Goal: Information Seeking & Learning: Learn about a topic

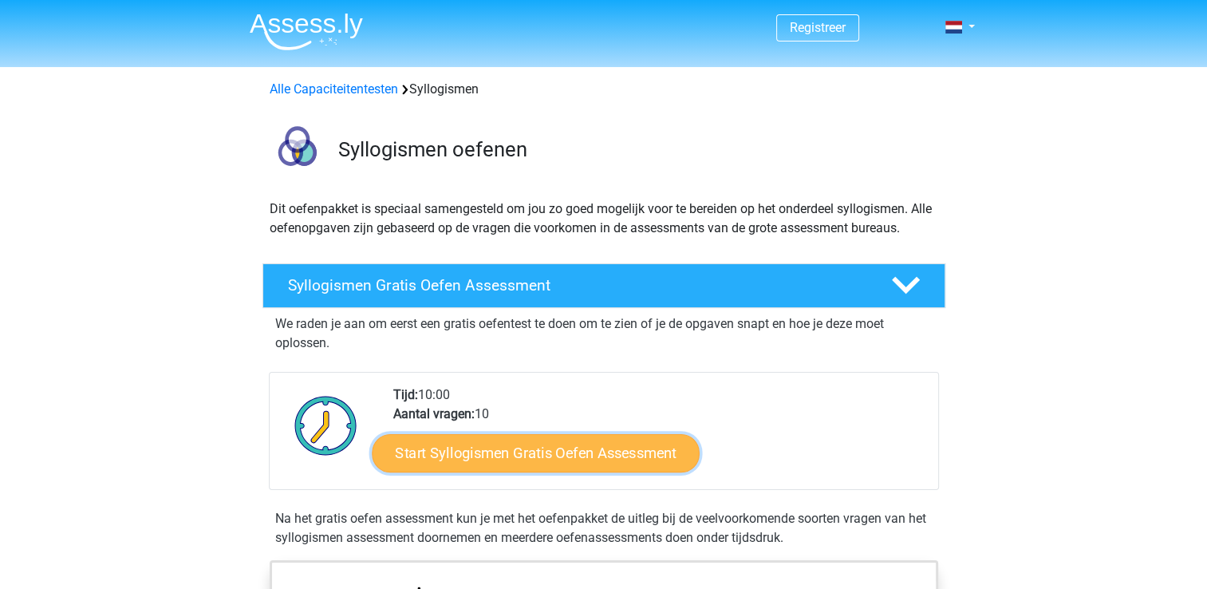
click at [437, 445] on link "Start Syllogismen Gratis Oefen Assessment" at bounding box center [536, 452] width 328 height 38
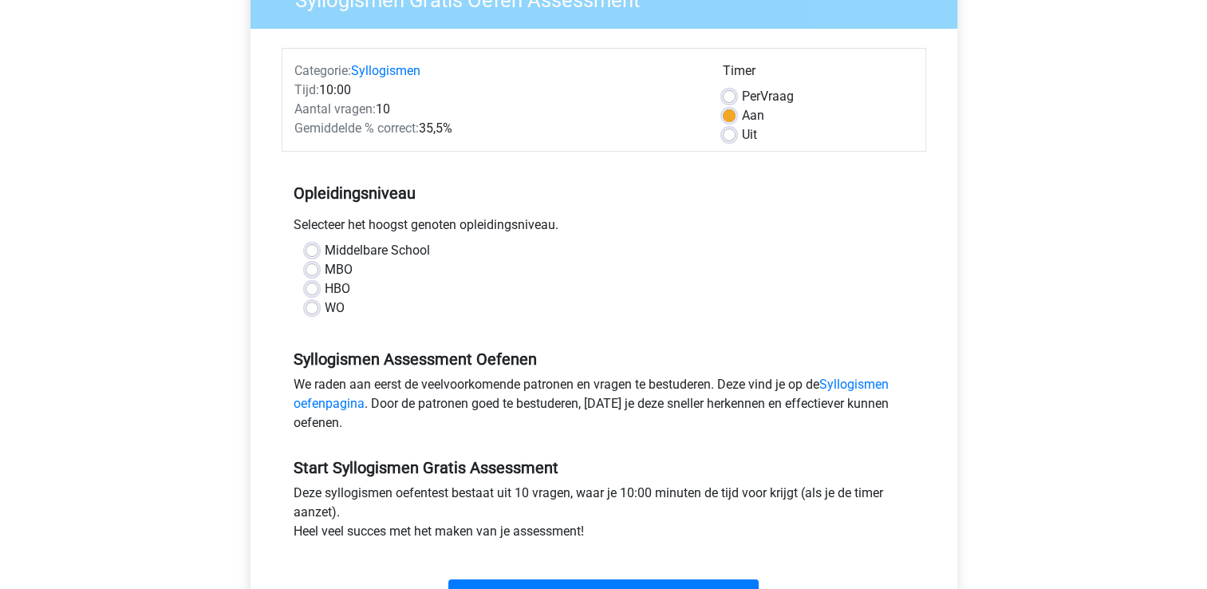
scroll to position [399, 0]
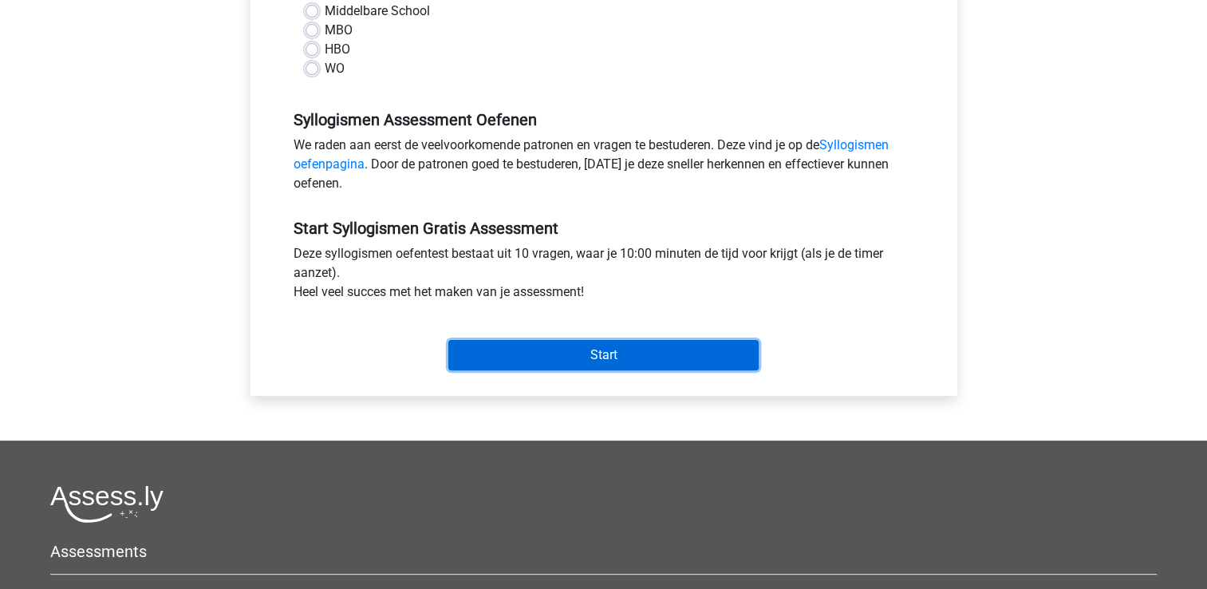
click at [508, 350] on input "Start" at bounding box center [603, 355] width 310 height 30
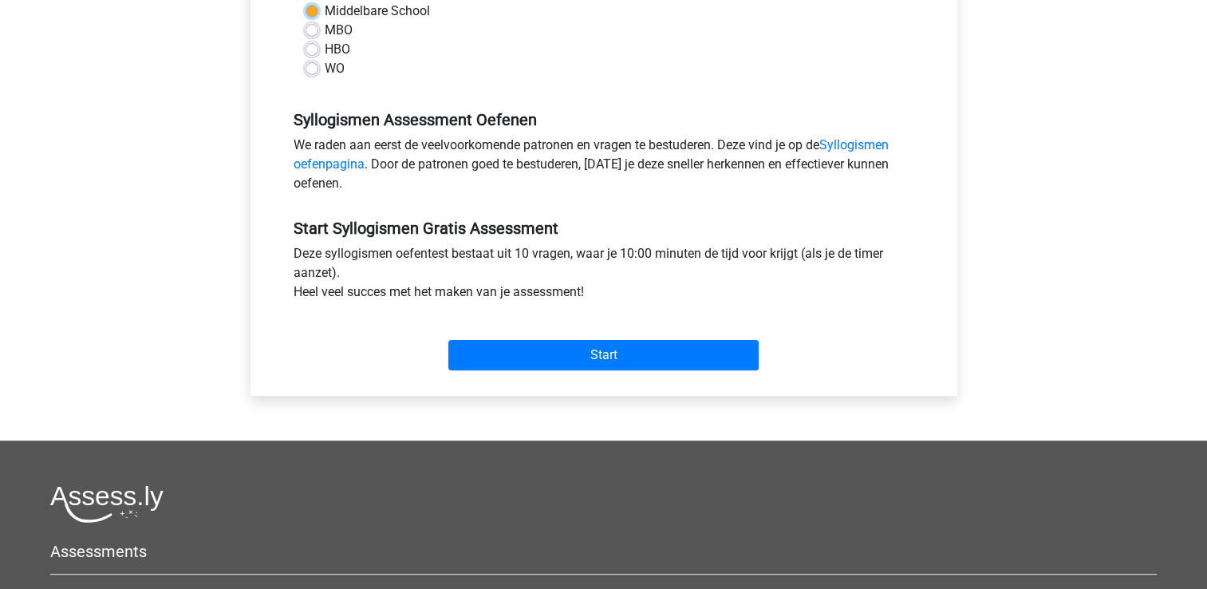
scroll to position [239, 0]
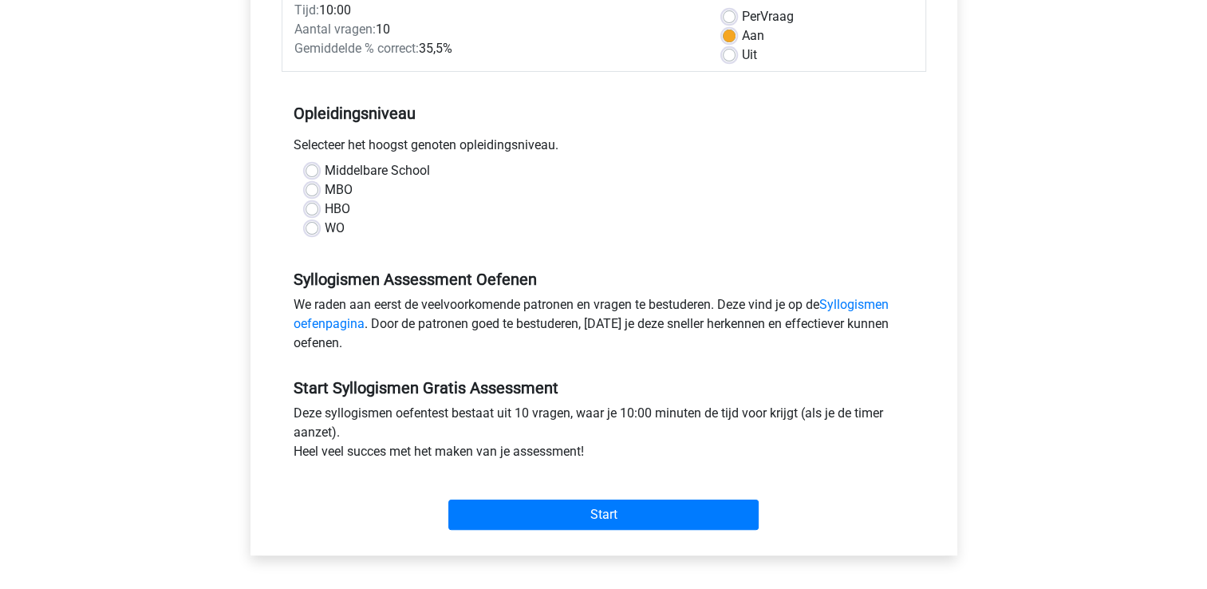
drag, startPoint x: 310, startPoint y: 232, endPoint x: 318, endPoint y: 247, distance: 17.1
click at [325, 233] on label "WO" at bounding box center [335, 228] width 20 height 19
click at [310, 233] on input "WO" at bounding box center [312, 227] width 13 height 16
radio input "true"
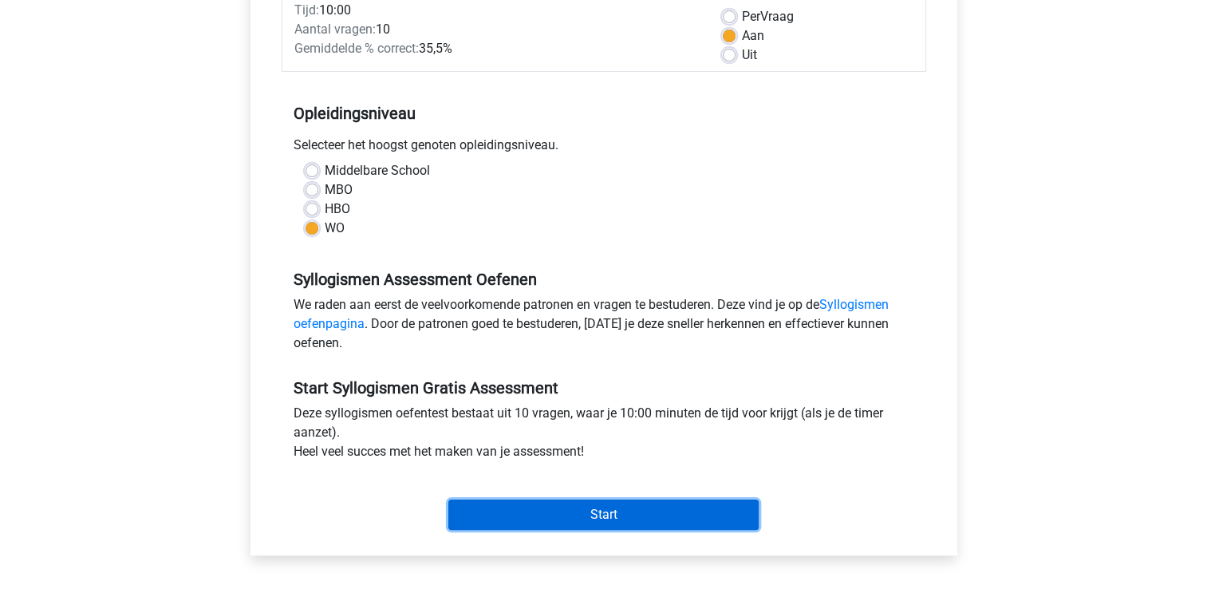
click at [499, 505] on input "Start" at bounding box center [603, 514] width 310 height 30
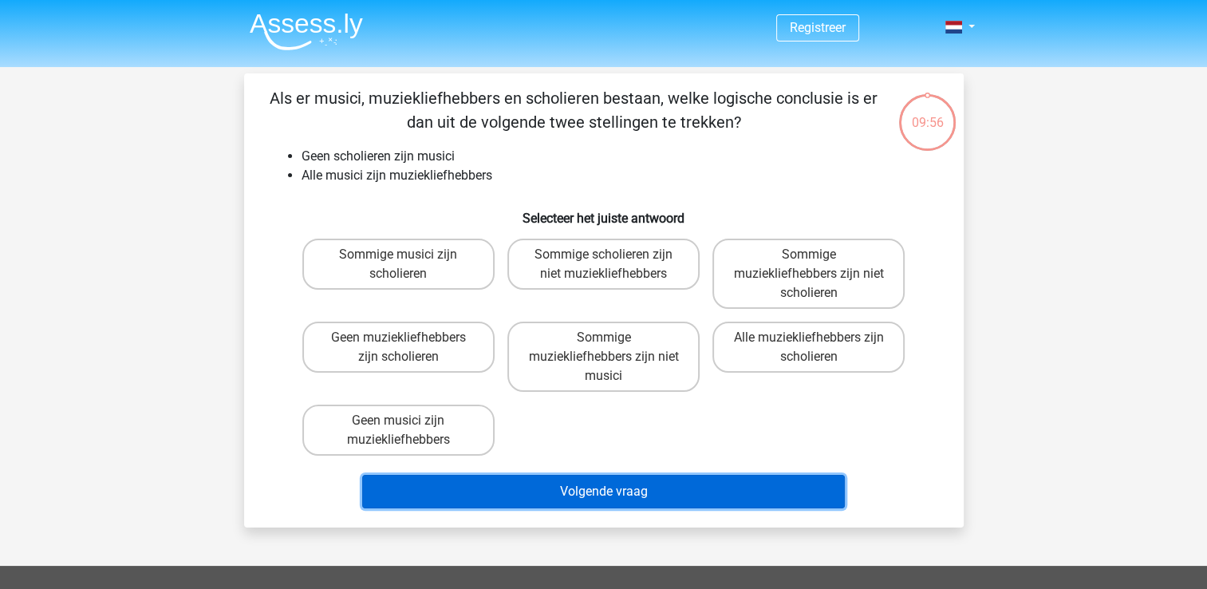
click at [495, 487] on button "Volgende vraag" at bounding box center [603, 492] width 483 height 34
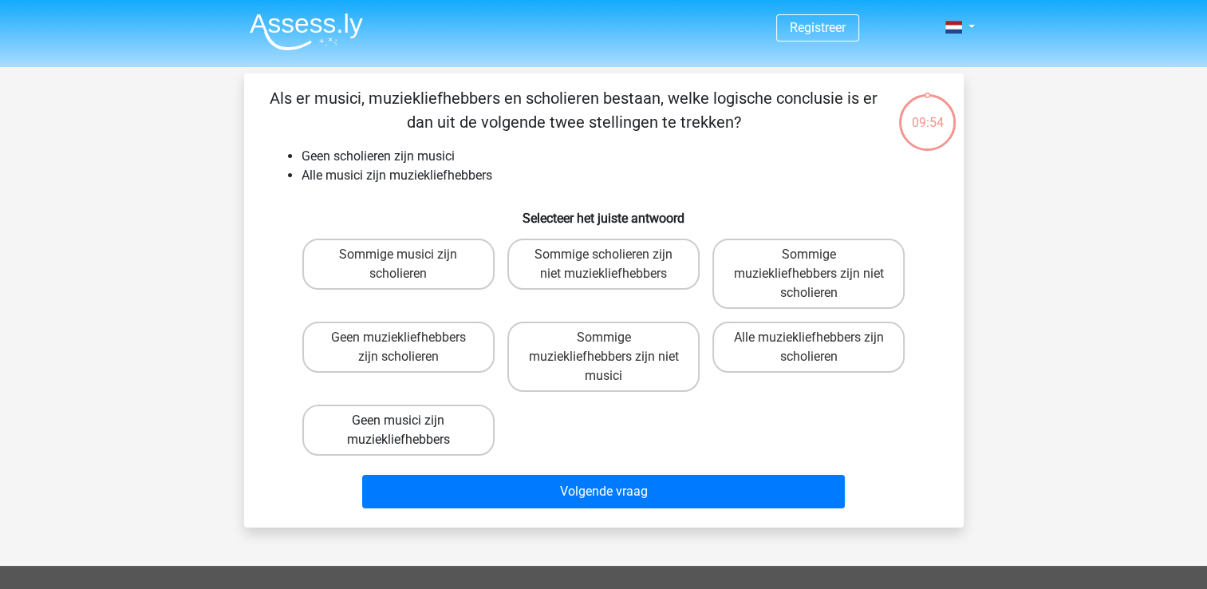
click at [451, 426] on label "Geen musici zijn muziekliefhebbers" at bounding box center [398, 429] width 192 height 51
click at [408, 426] on input "Geen musici zijn muziekliefhebbers" at bounding box center [403, 425] width 10 height 10
radio input "true"
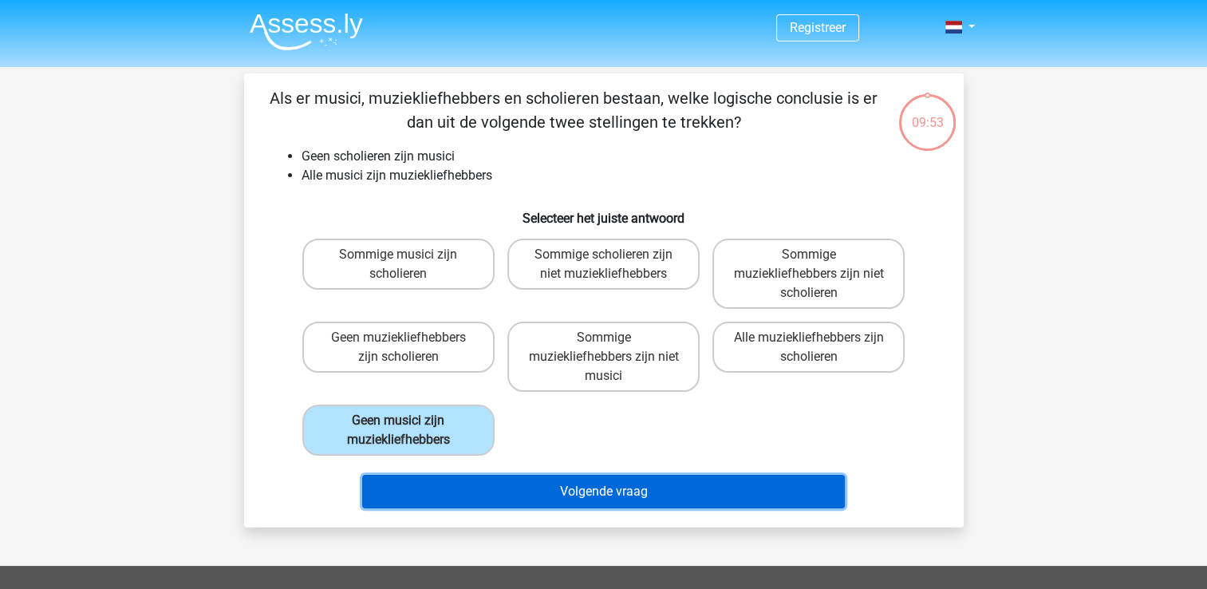
click at [469, 475] on button "Volgende vraag" at bounding box center [603, 492] width 483 height 34
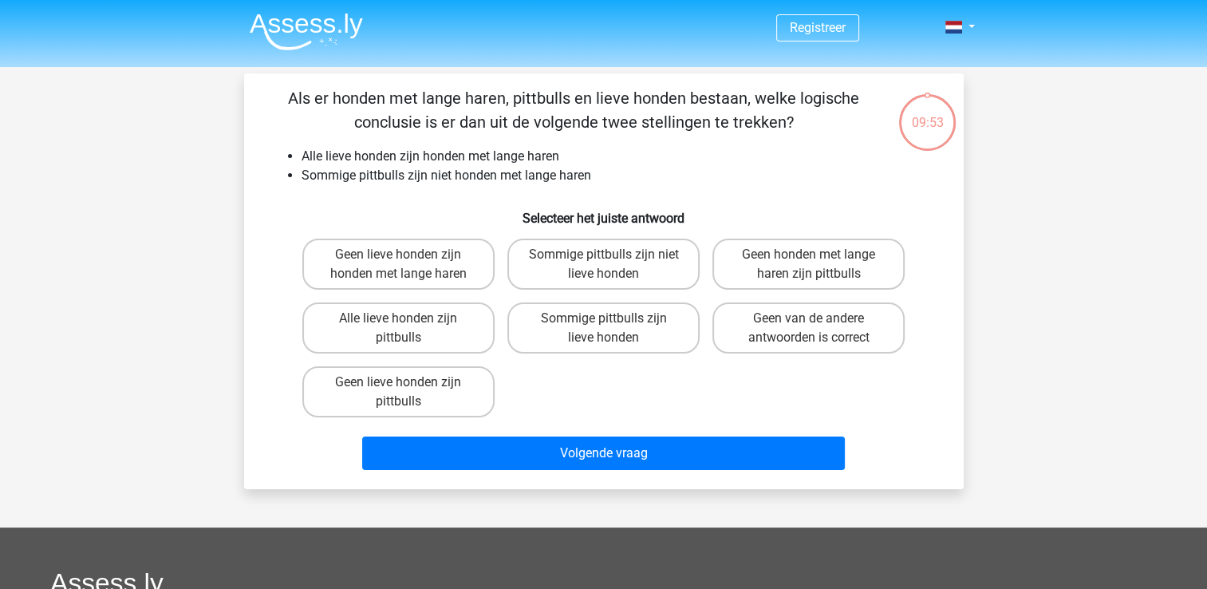
scroll to position [73, 0]
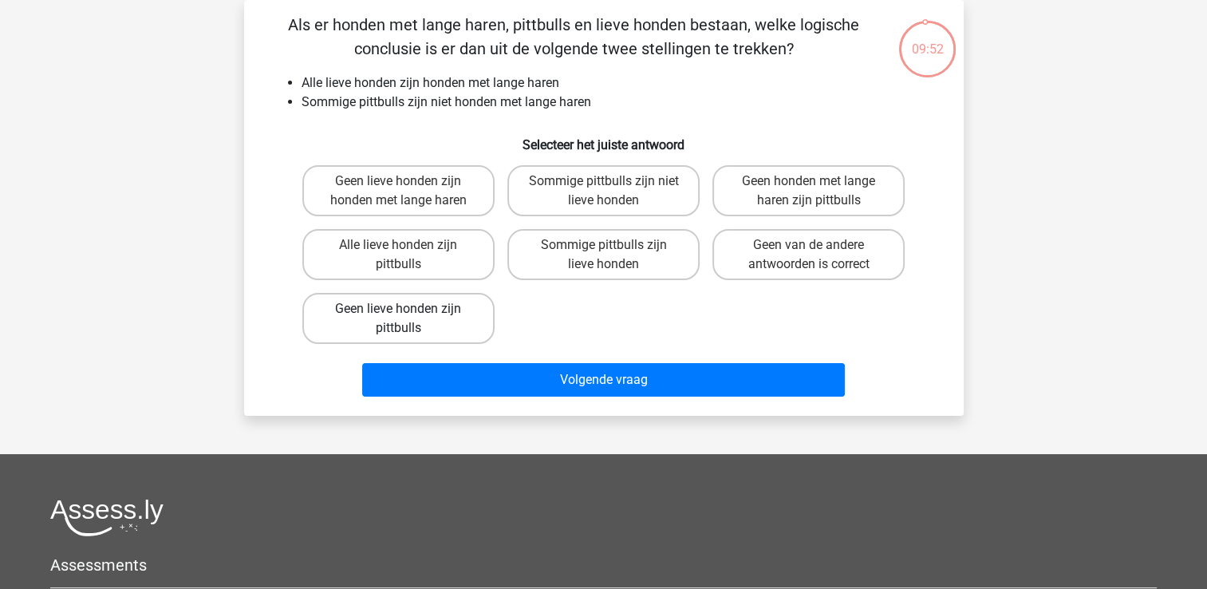
click at [455, 337] on label "Geen lieve honden zijn pittbulls" at bounding box center [398, 318] width 192 height 51
click at [408, 319] on input "Geen lieve honden zijn pittbulls" at bounding box center [403, 314] width 10 height 10
radio input "true"
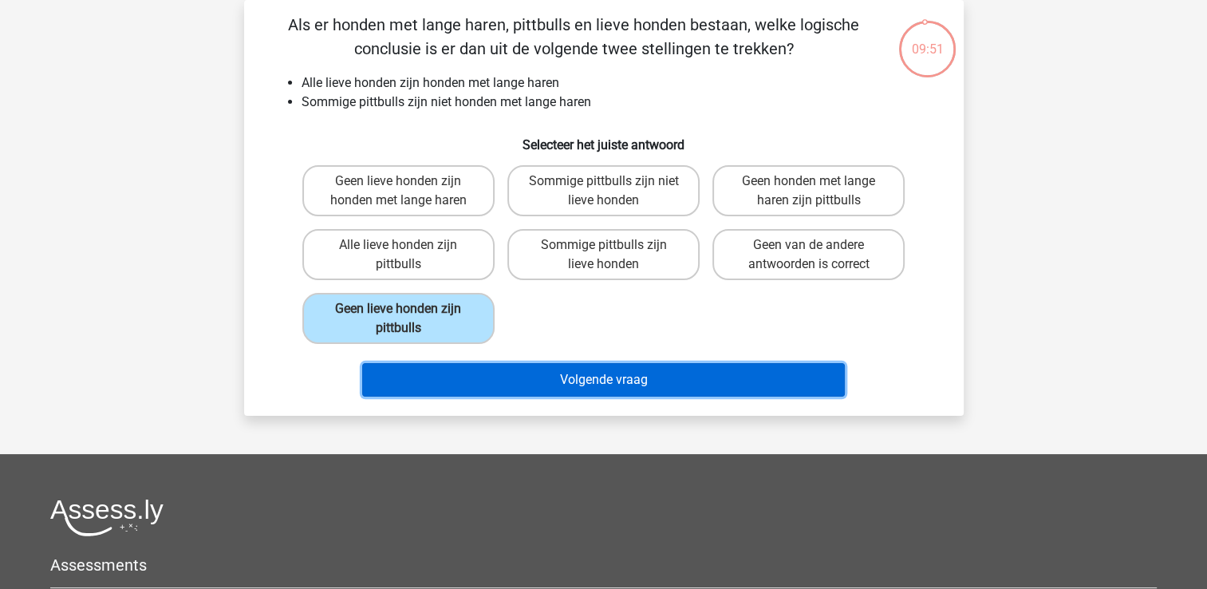
click at [463, 369] on button "Volgende vraag" at bounding box center [603, 380] width 483 height 34
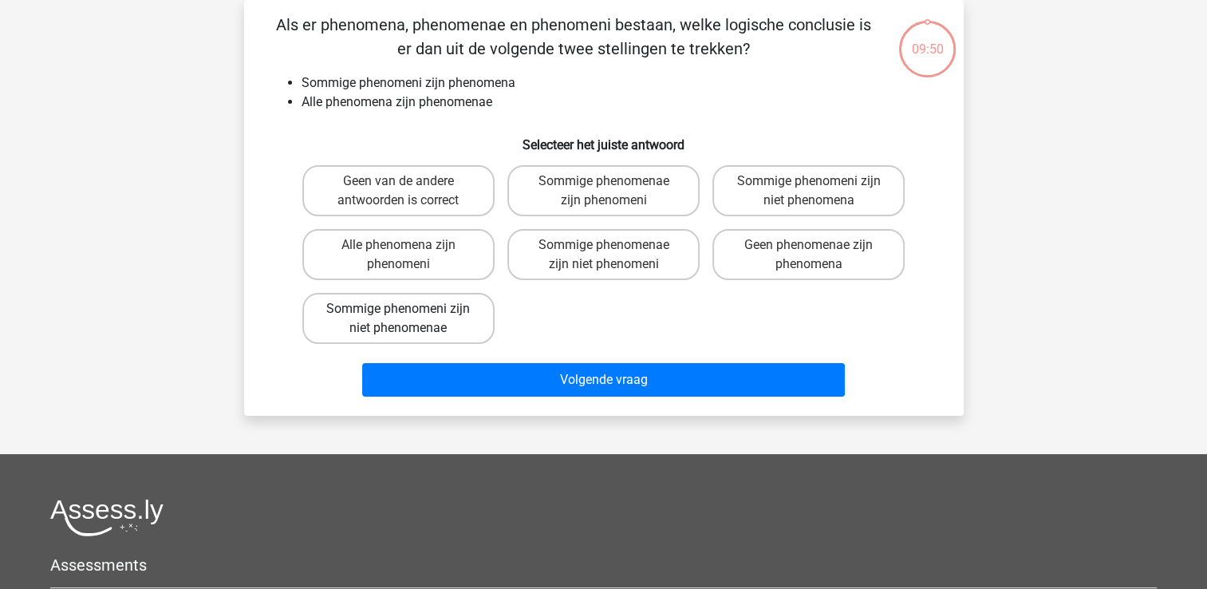
click at [440, 331] on label "Sommige phenomeni zijn niet phenomenae" at bounding box center [398, 318] width 192 height 51
click at [408, 319] on input "Sommige phenomeni zijn niet phenomenae" at bounding box center [403, 314] width 10 height 10
radio input "true"
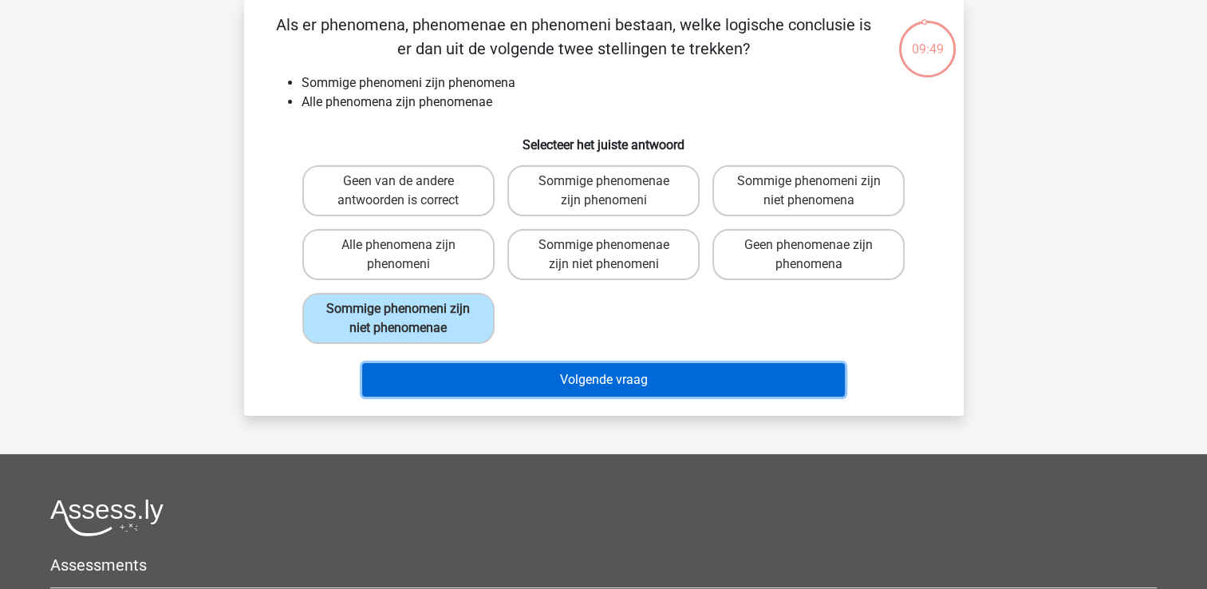
click at [453, 373] on button "Volgende vraag" at bounding box center [603, 380] width 483 height 34
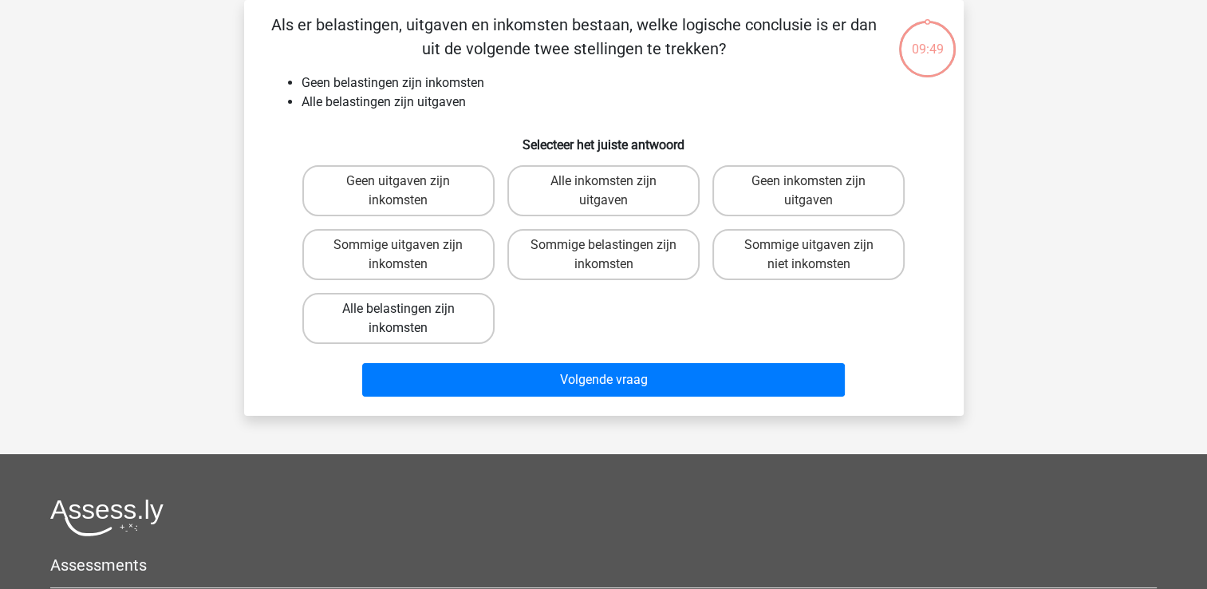
click at [436, 329] on label "Alle belastingen zijn inkomsten" at bounding box center [398, 318] width 192 height 51
click at [408, 319] on input "Alle belastingen zijn inkomsten" at bounding box center [403, 314] width 10 height 10
radio input "true"
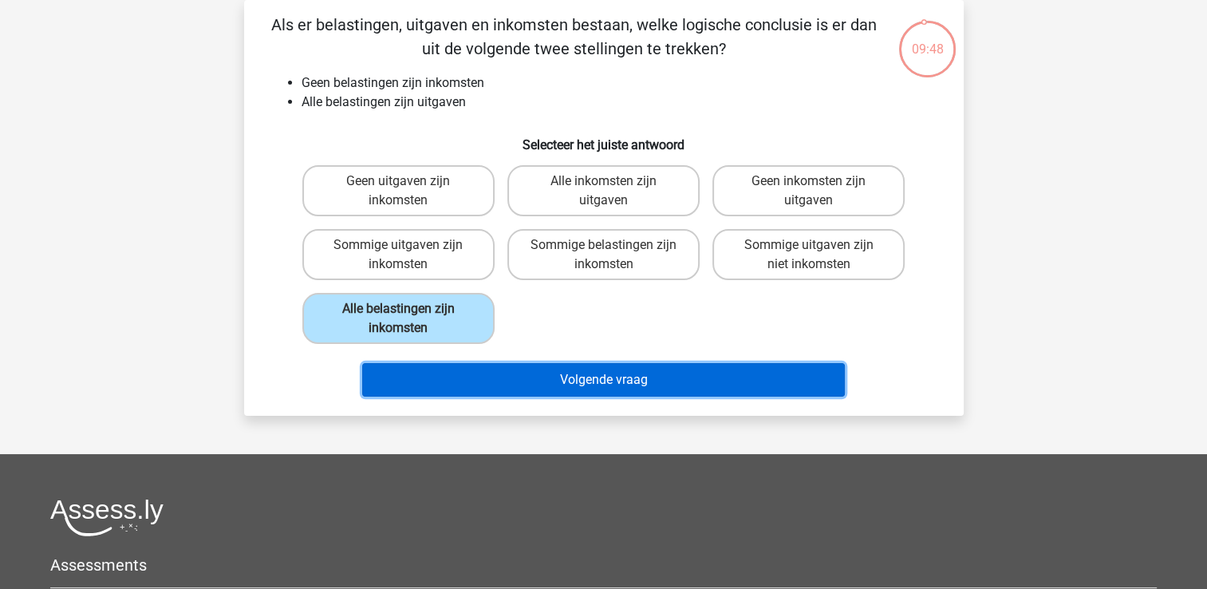
click at [444, 367] on button "Volgende vraag" at bounding box center [603, 380] width 483 height 34
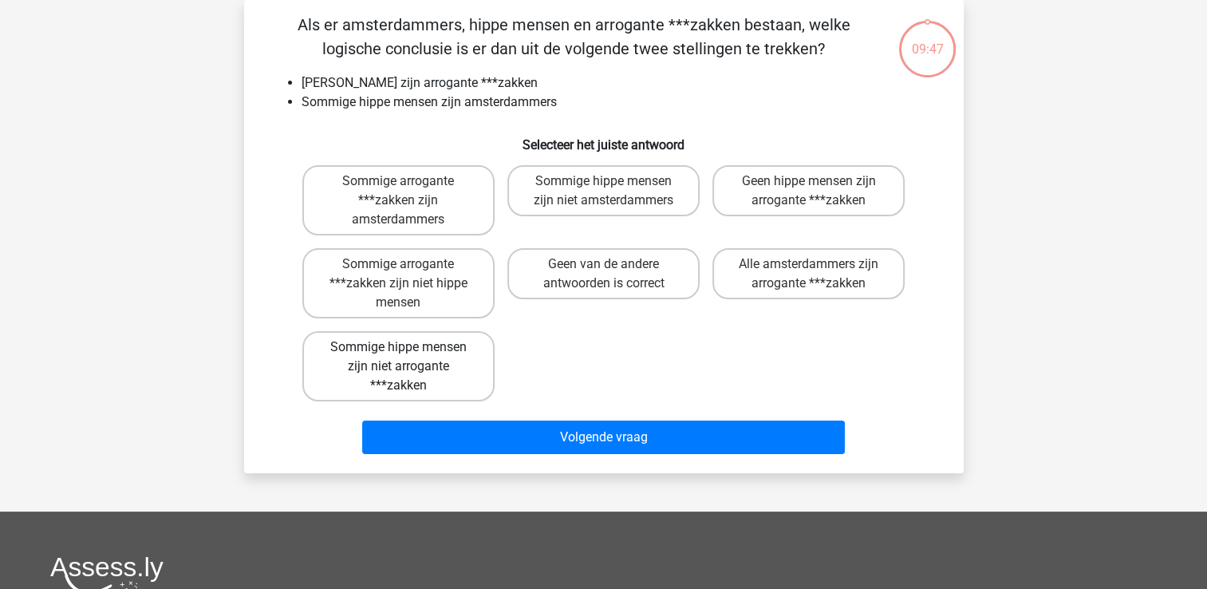
click at [426, 359] on label "Sommige hippe mensen zijn niet arrogante ***zakken" at bounding box center [398, 366] width 192 height 70
click at [408, 357] on input "Sommige hippe mensen zijn niet arrogante ***zakken" at bounding box center [403, 352] width 10 height 10
radio input "true"
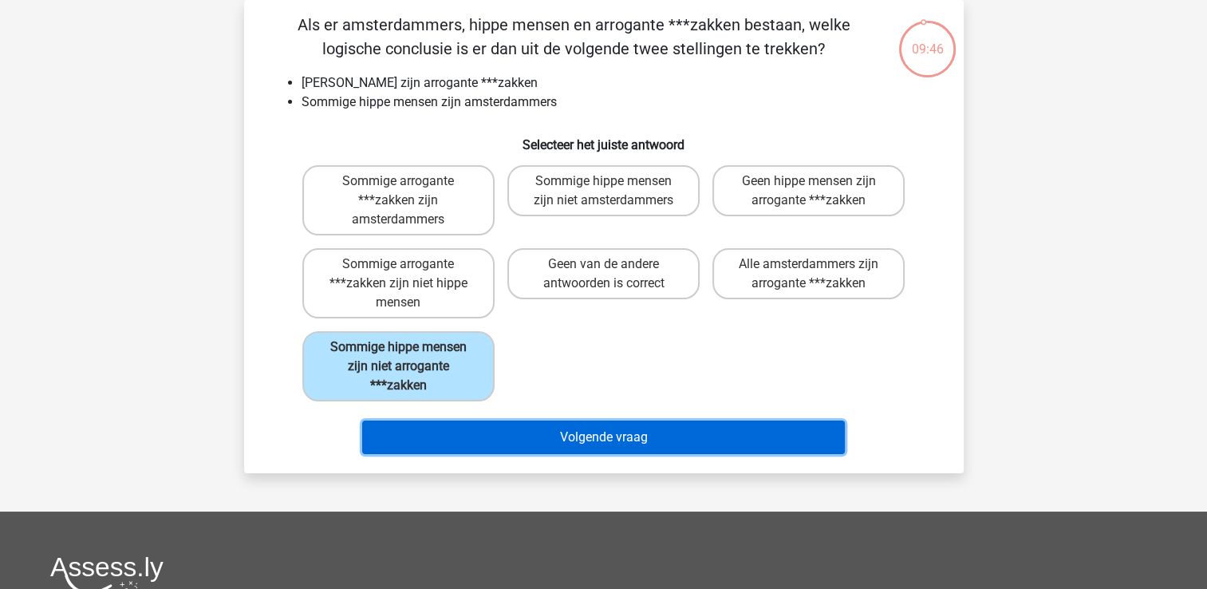
click at [453, 420] on button "Volgende vraag" at bounding box center [603, 437] width 483 height 34
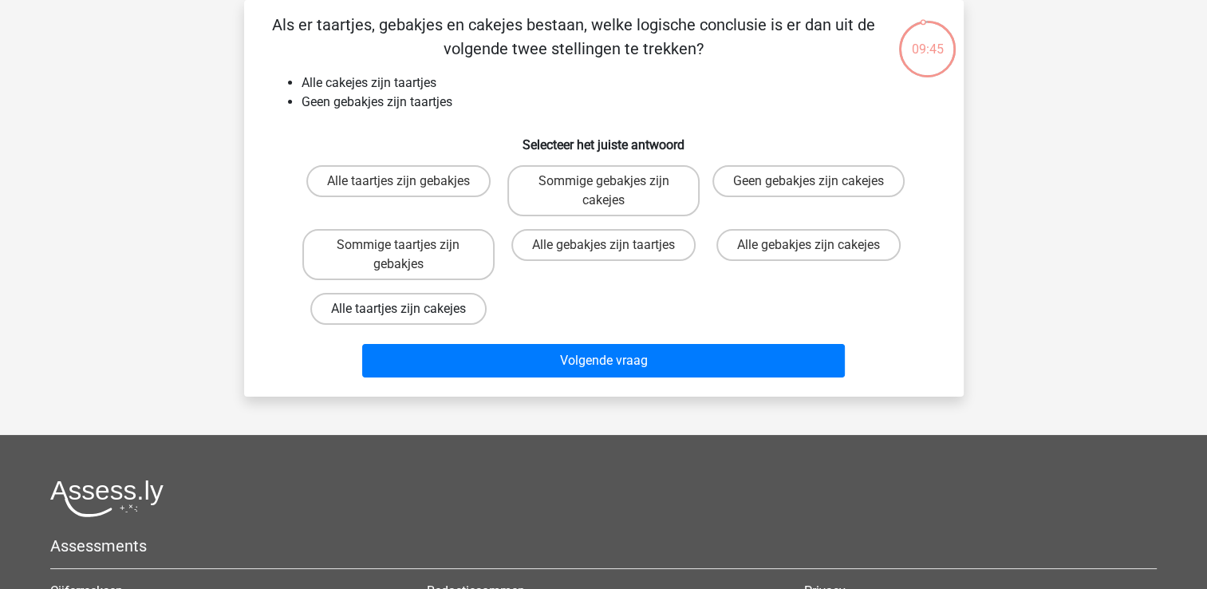
click at [414, 297] on label "Alle taartjes zijn cakejes" at bounding box center [398, 309] width 176 height 32
click at [408, 309] on input "Alle taartjes zijn cakejes" at bounding box center [403, 314] width 10 height 10
radio input "true"
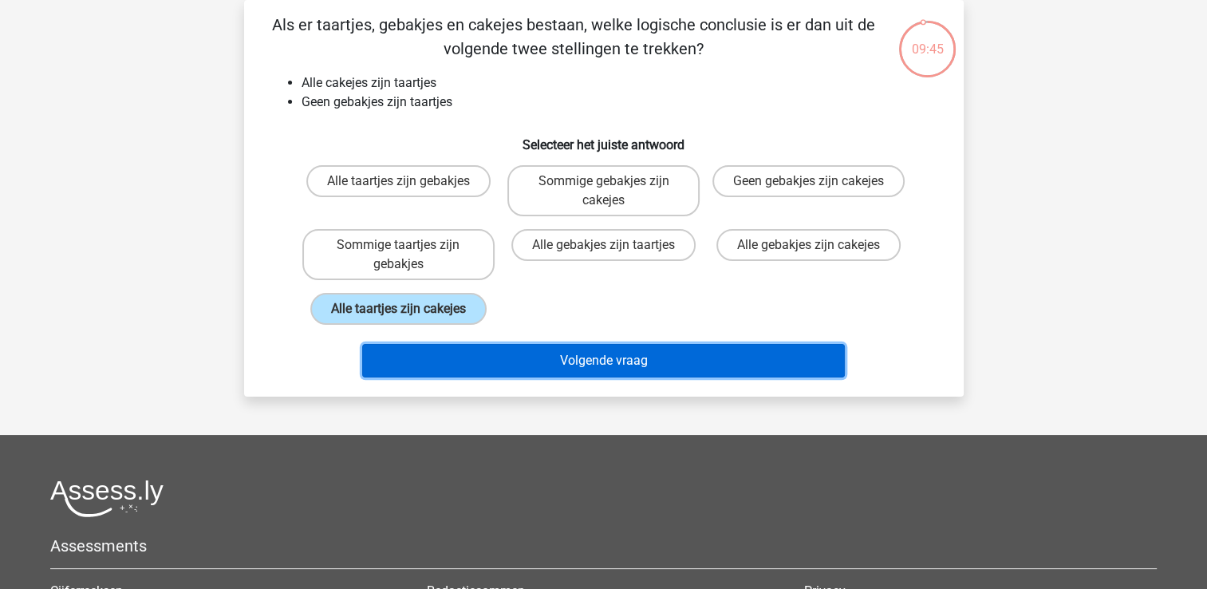
click at [432, 357] on button "Volgende vraag" at bounding box center [603, 361] width 483 height 34
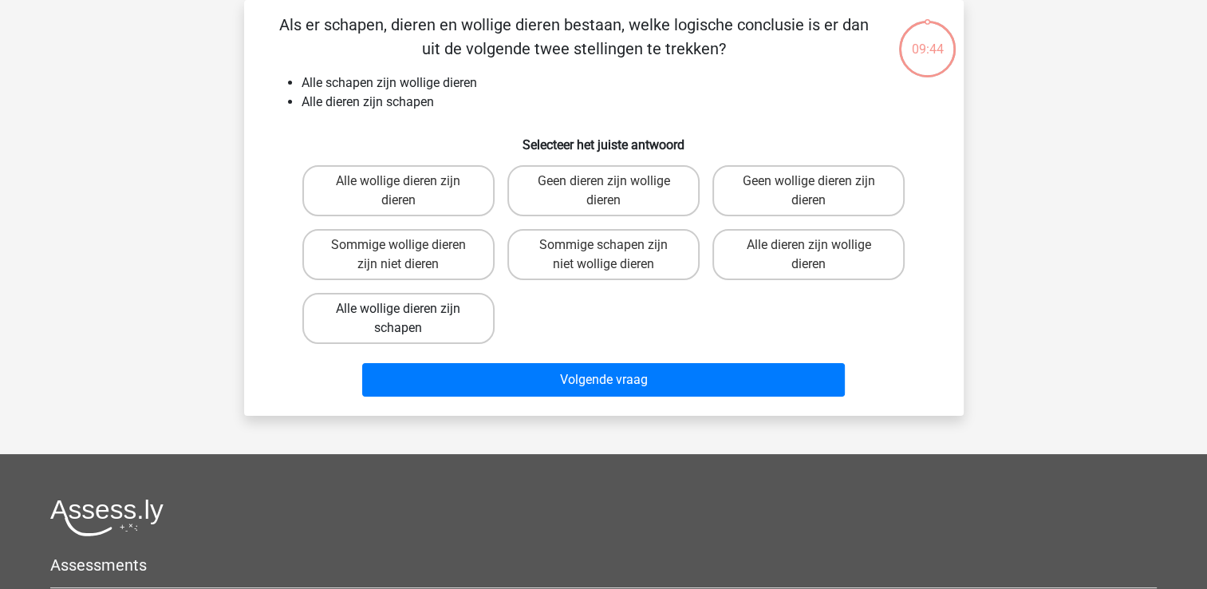
click at [426, 329] on label "Alle wollige dieren zijn schapen" at bounding box center [398, 318] width 192 height 51
click at [408, 319] on input "Alle wollige dieren zijn schapen" at bounding box center [403, 314] width 10 height 10
radio input "true"
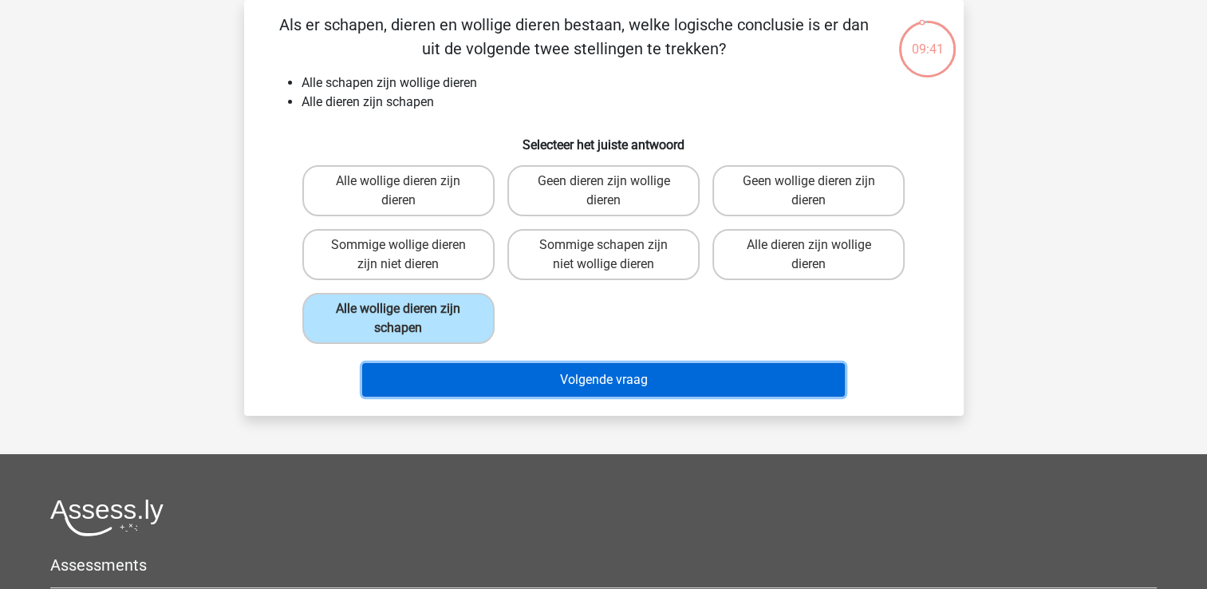
click at [467, 366] on button "Volgende vraag" at bounding box center [603, 380] width 483 height 34
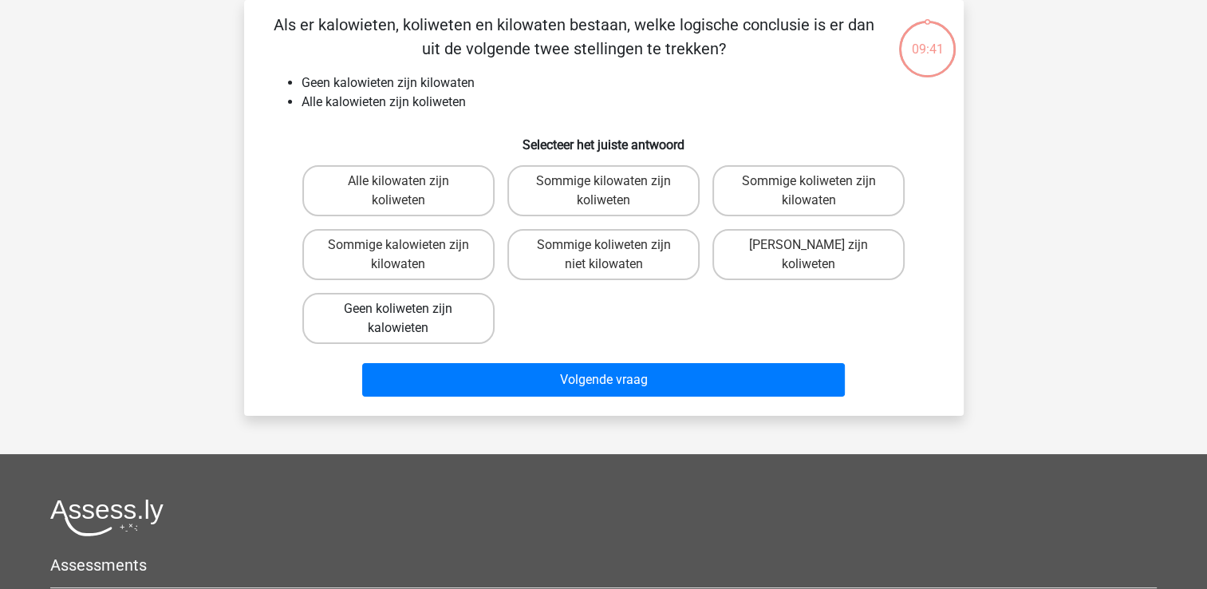
click at [446, 333] on label "Geen koliweten zijn kalowieten" at bounding box center [398, 318] width 192 height 51
click at [408, 319] on input "Geen koliweten zijn kalowieten" at bounding box center [403, 314] width 10 height 10
radio input "true"
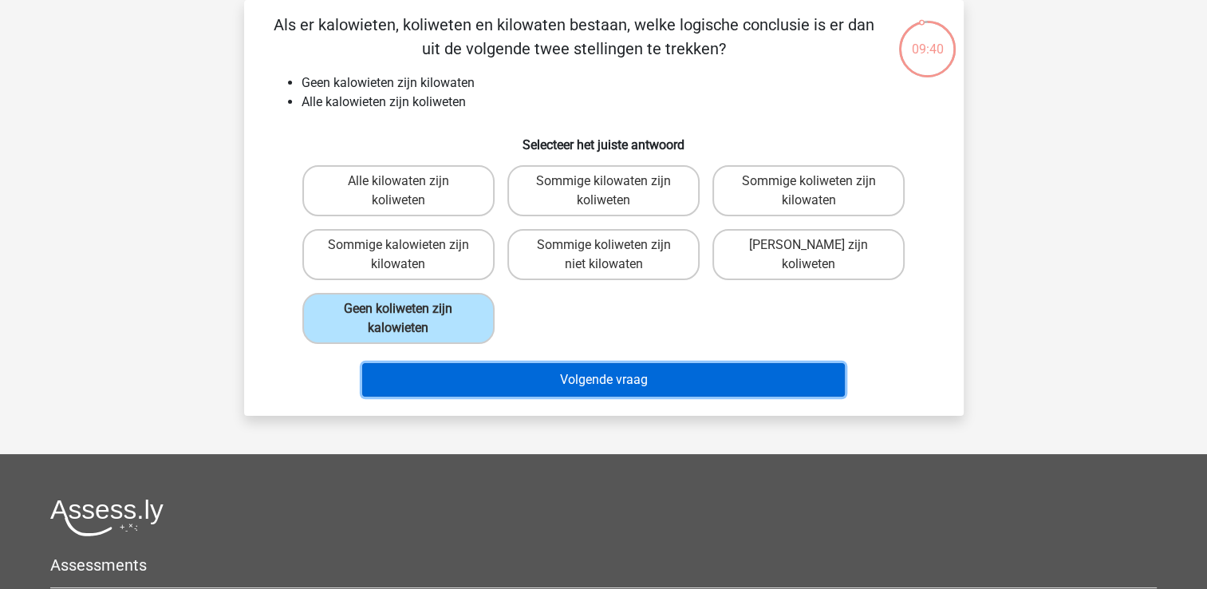
click at [446, 368] on button "Volgende vraag" at bounding box center [603, 380] width 483 height 34
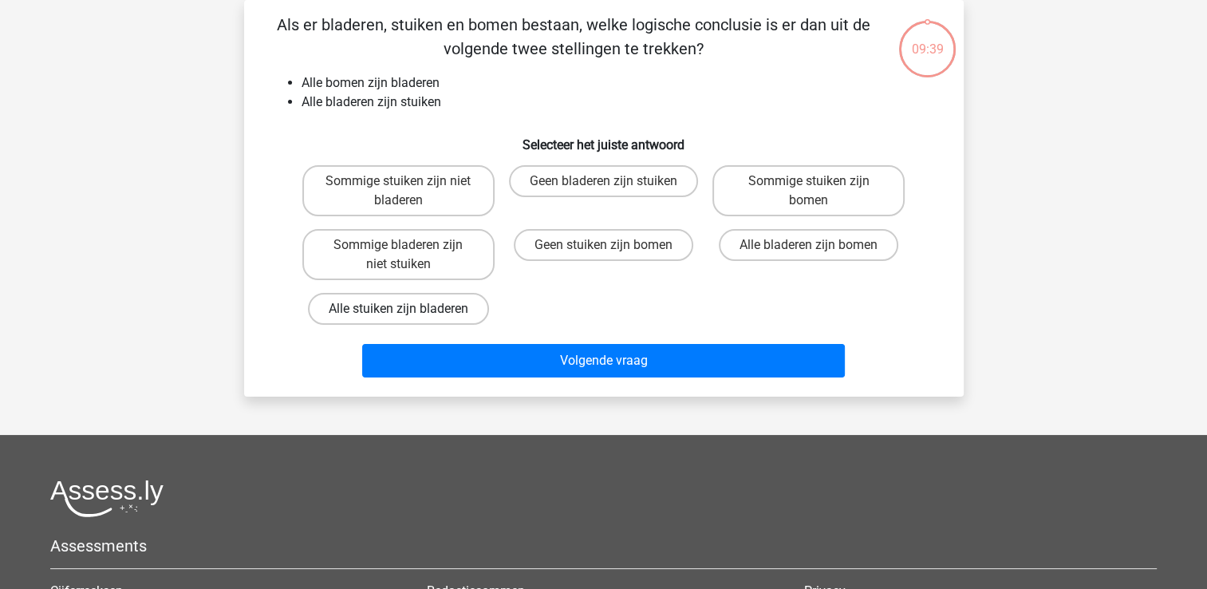
click at [424, 314] on label "Alle stuiken zijn bladeren" at bounding box center [398, 309] width 181 height 32
click at [408, 314] on input "Alle stuiken zijn bladeren" at bounding box center [403, 314] width 10 height 10
radio input "true"
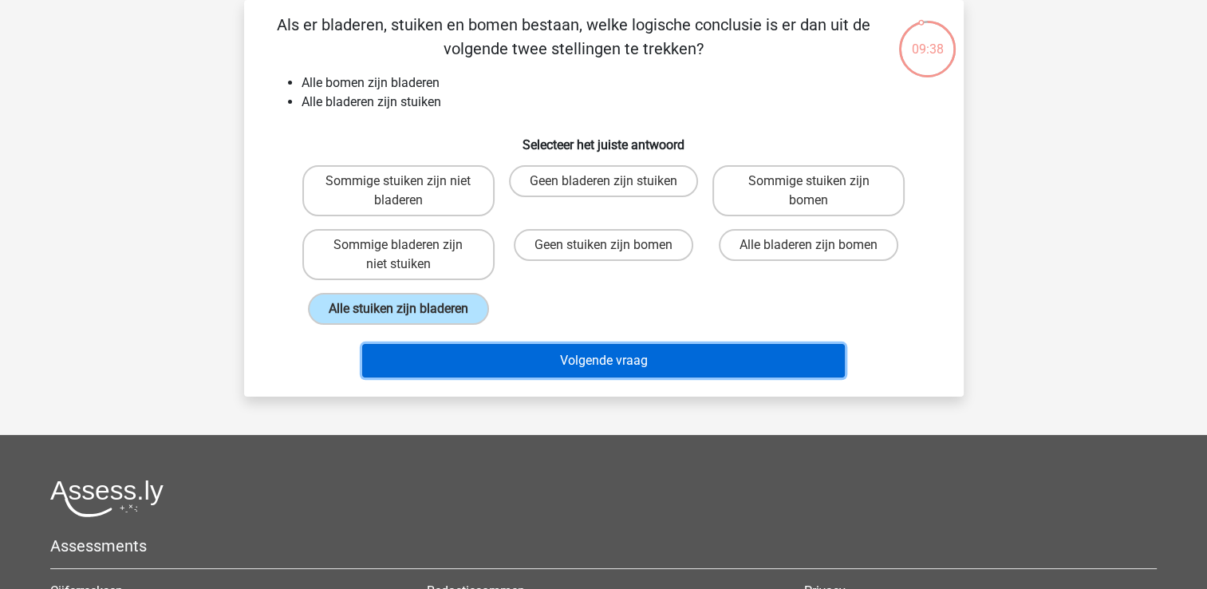
click at [431, 352] on button "Volgende vraag" at bounding box center [603, 361] width 483 height 34
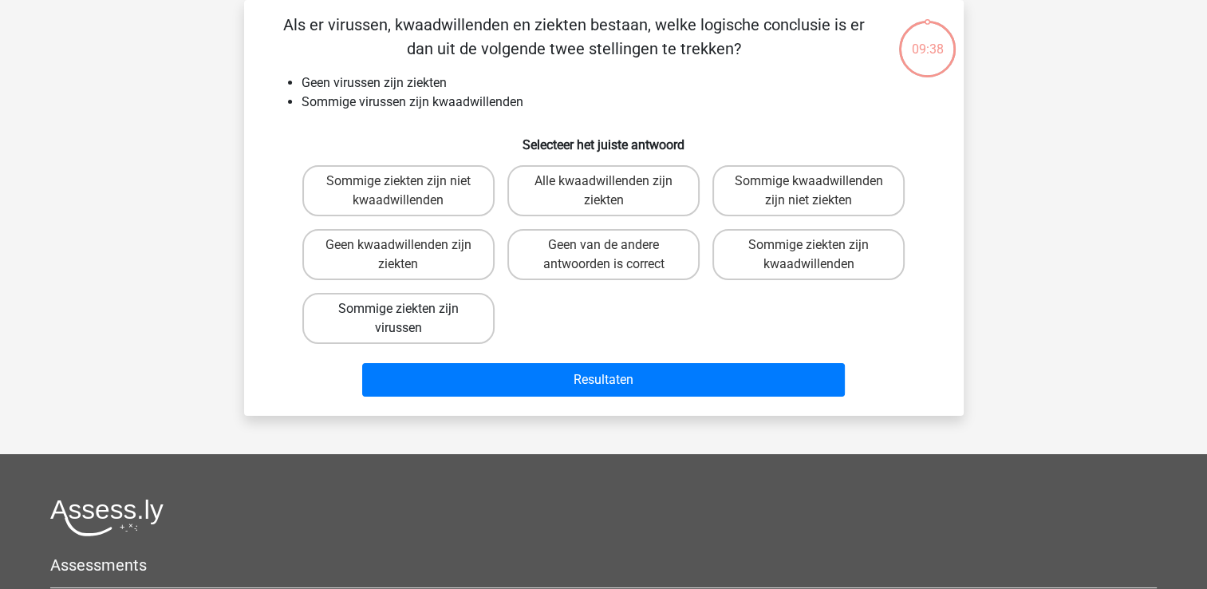
click at [424, 326] on label "Sommige ziekten zijn virussen" at bounding box center [398, 318] width 192 height 51
click at [408, 319] on input "Sommige ziekten zijn virussen" at bounding box center [403, 314] width 10 height 10
radio input "true"
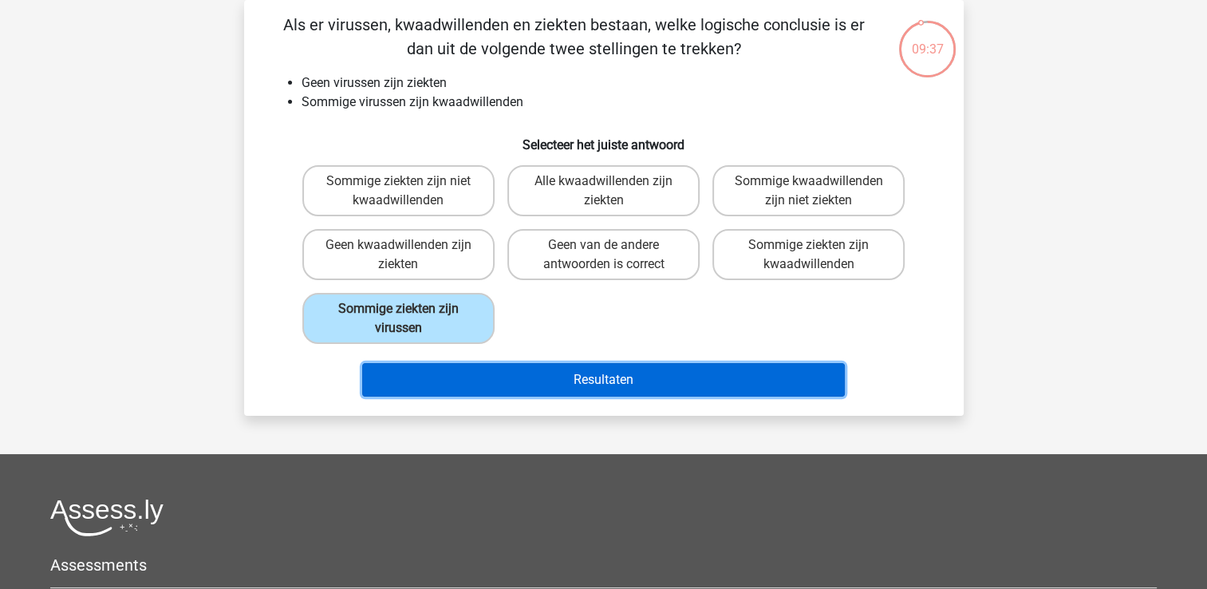
click at [440, 375] on button "Resultaten" at bounding box center [603, 380] width 483 height 34
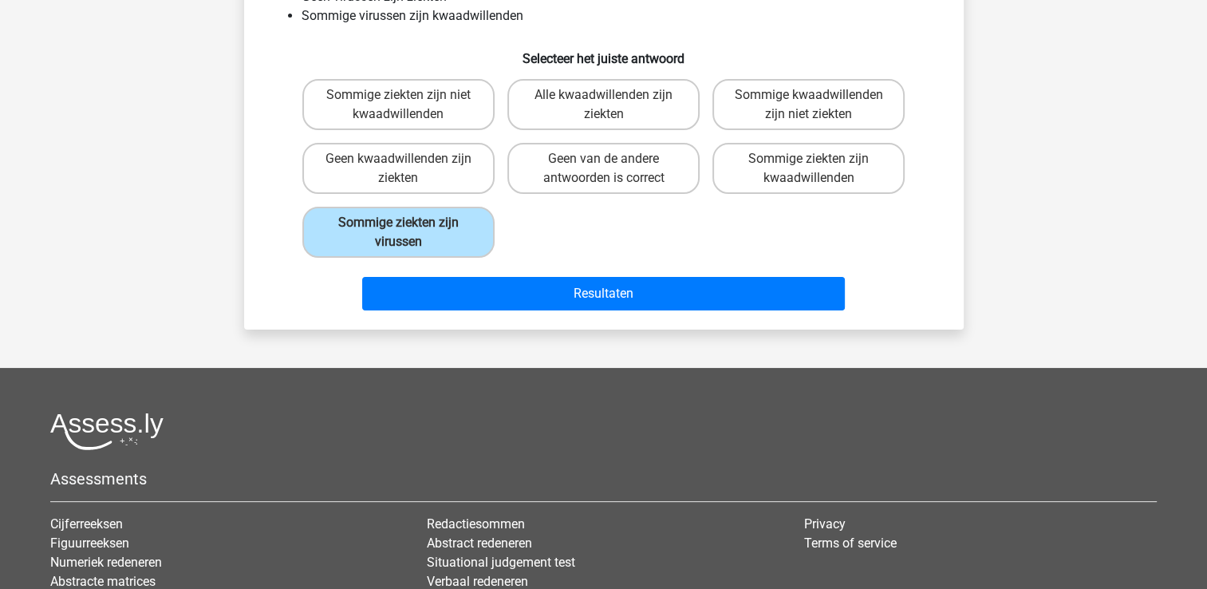
scroll to position [0, 0]
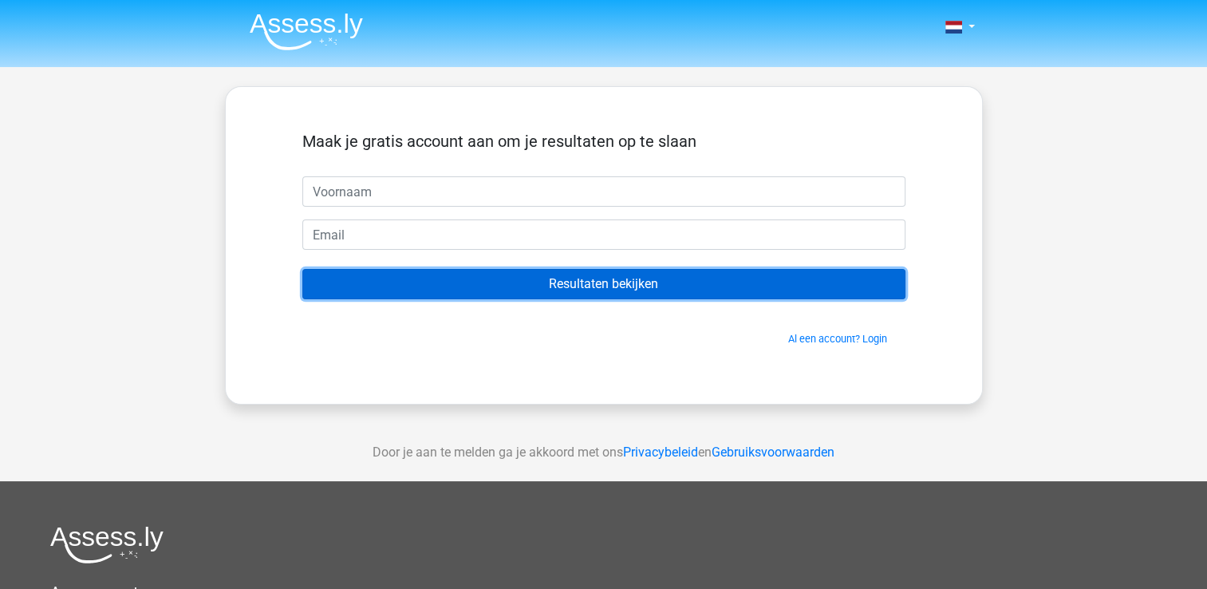
click at [476, 289] on input "Resultaten bekijken" at bounding box center [603, 284] width 603 height 30
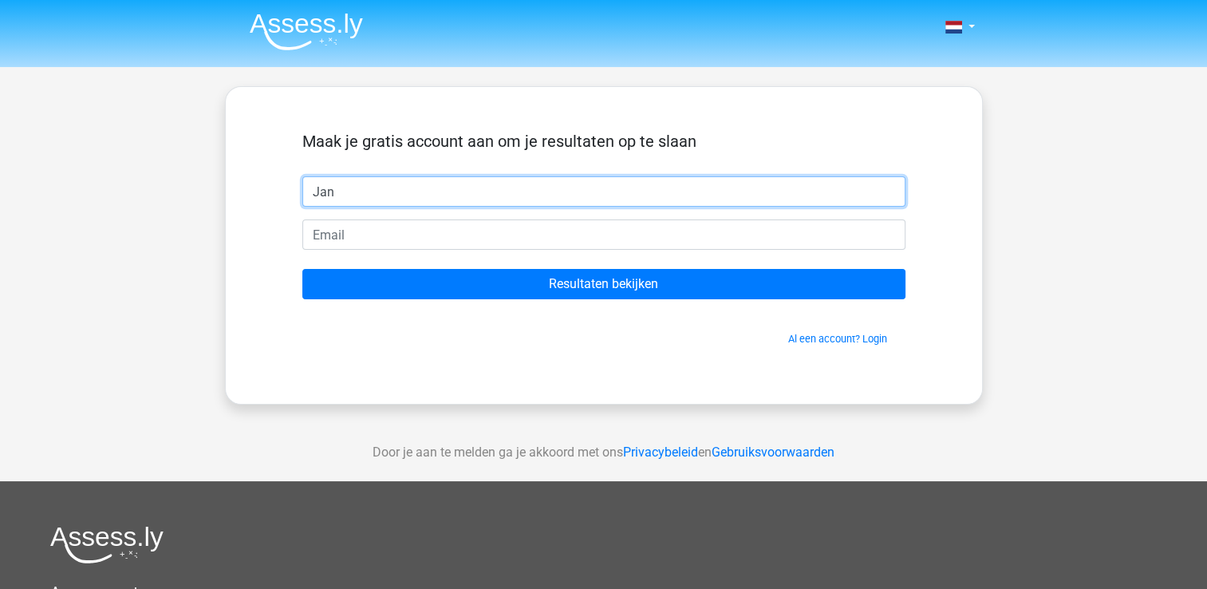
type input "Jan"
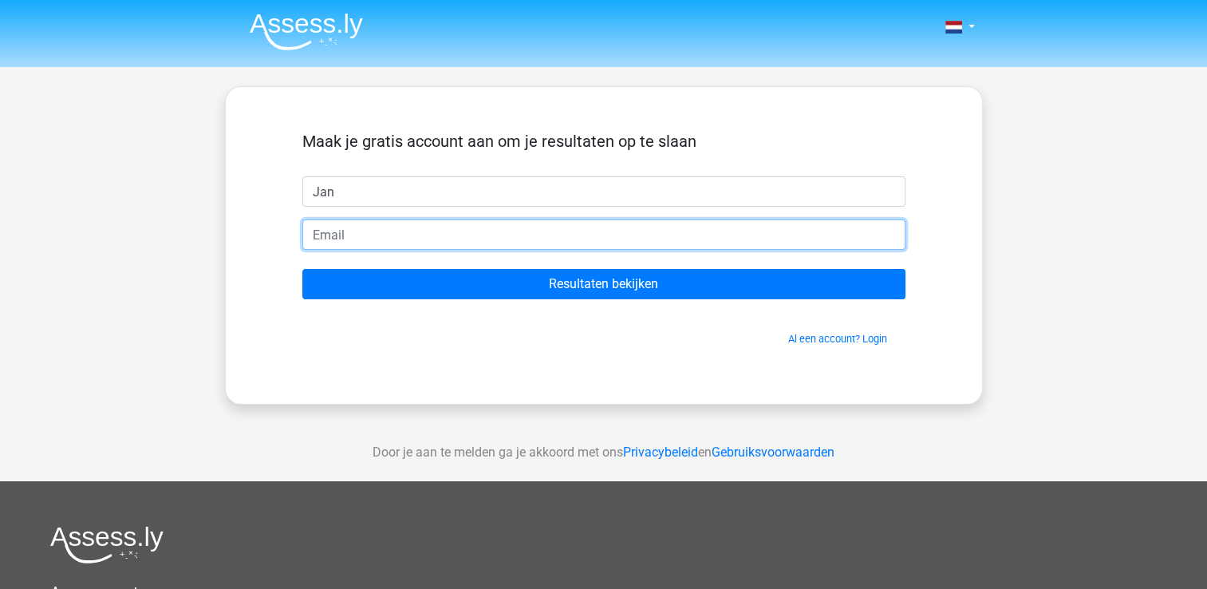
click at [348, 239] on input "email" at bounding box center [603, 234] width 603 height 30
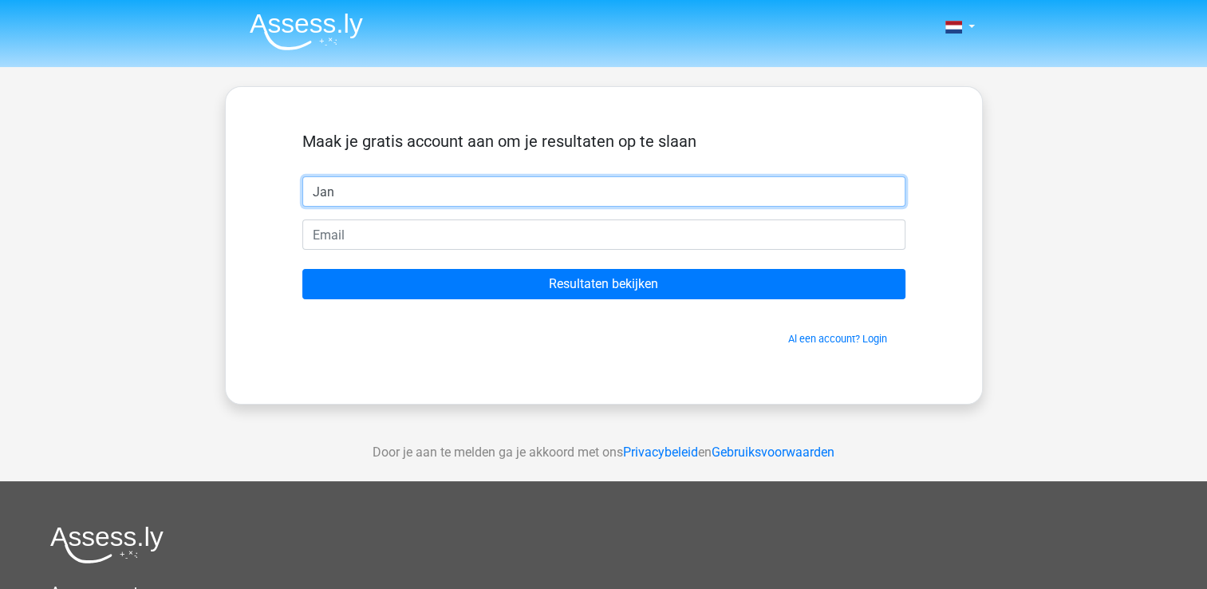
click at [369, 194] on input "Jan" at bounding box center [603, 191] width 603 height 30
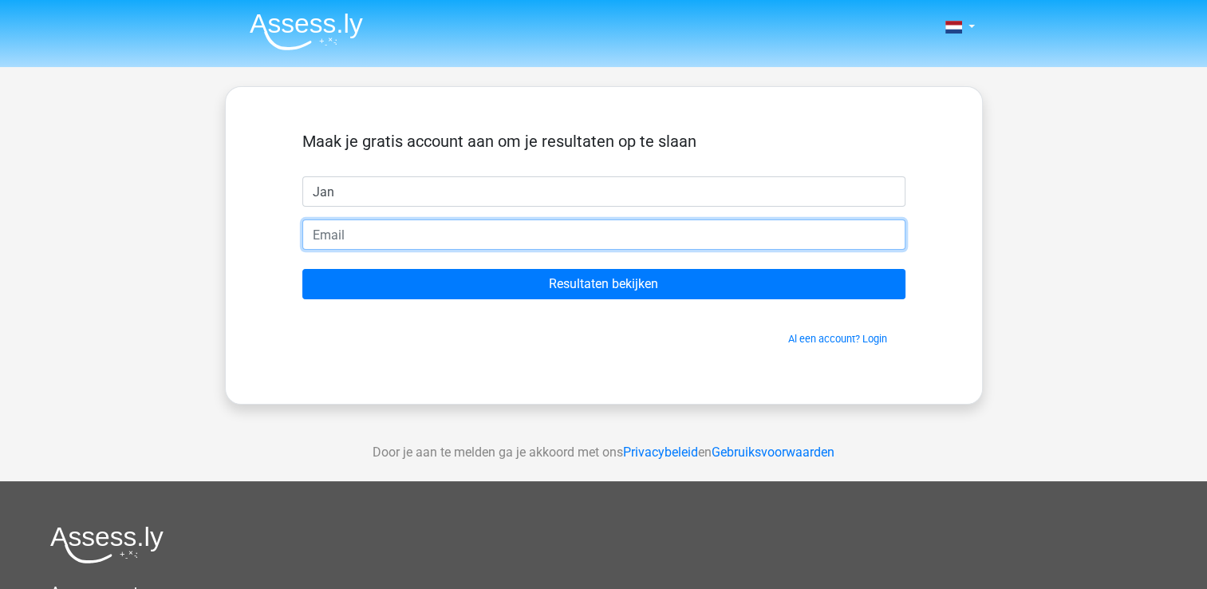
click at [354, 240] on input "email" at bounding box center [603, 234] width 603 height 30
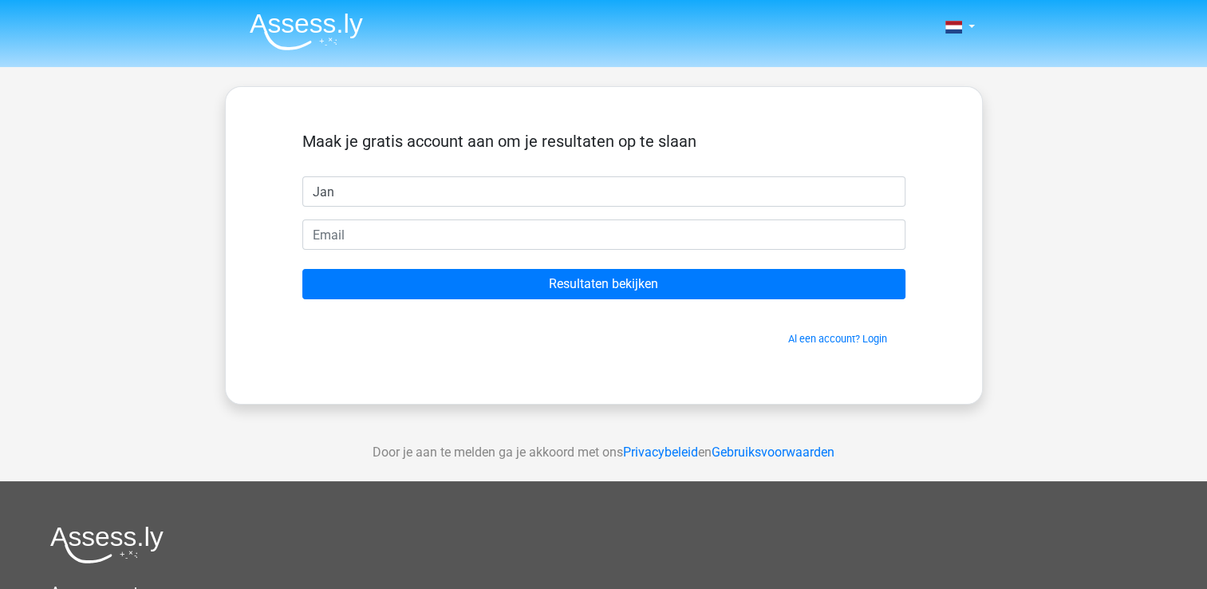
click at [498, 205] on form "Maak je gratis account aan om je resultaten op te slaan Jan Resultaten bekijken…" at bounding box center [603, 239] width 603 height 215
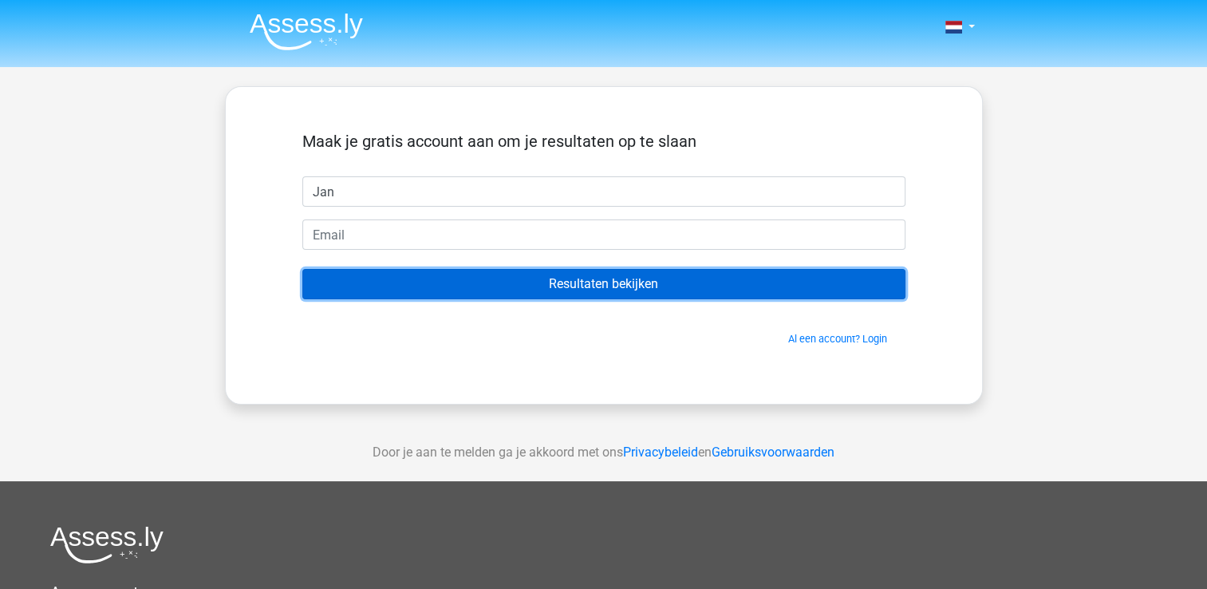
click at [499, 274] on input "Resultaten bekijken" at bounding box center [603, 284] width 603 height 30
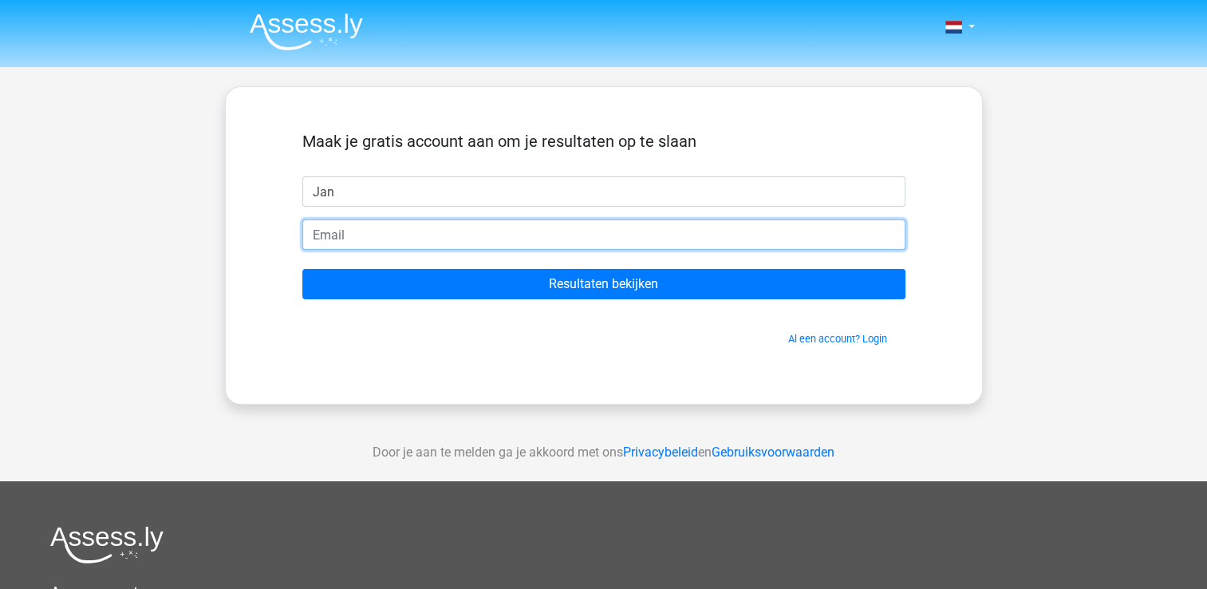
click at [393, 227] on input "email" at bounding box center [603, 234] width 603 height 30
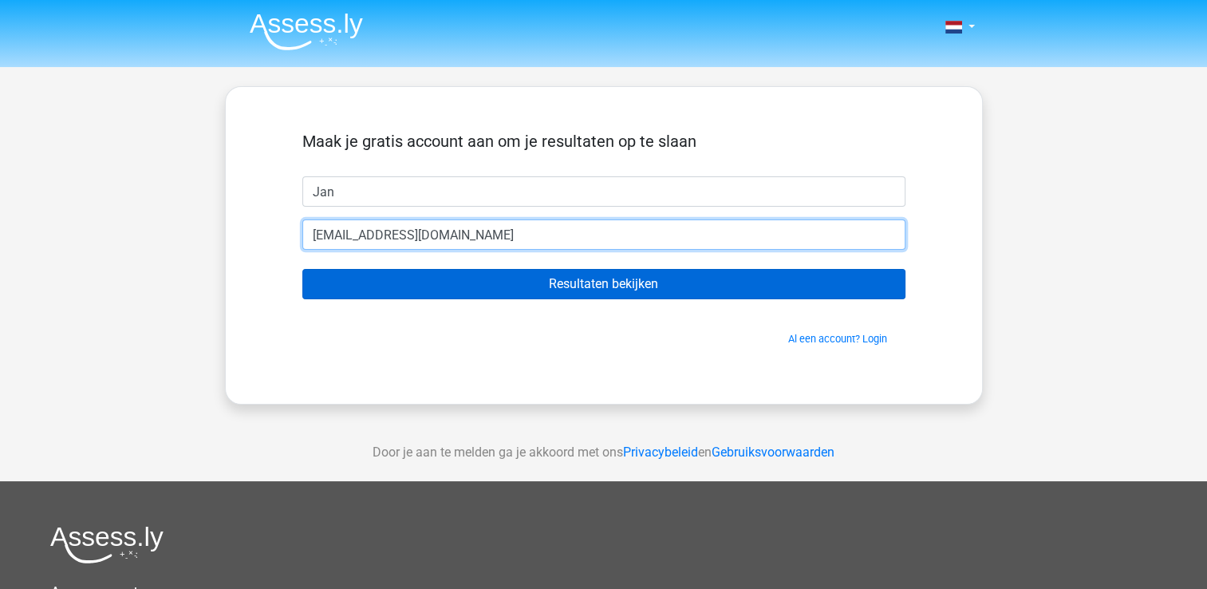
type input "[EMAIL_ADDRESS][DOMAIN_NAME]"
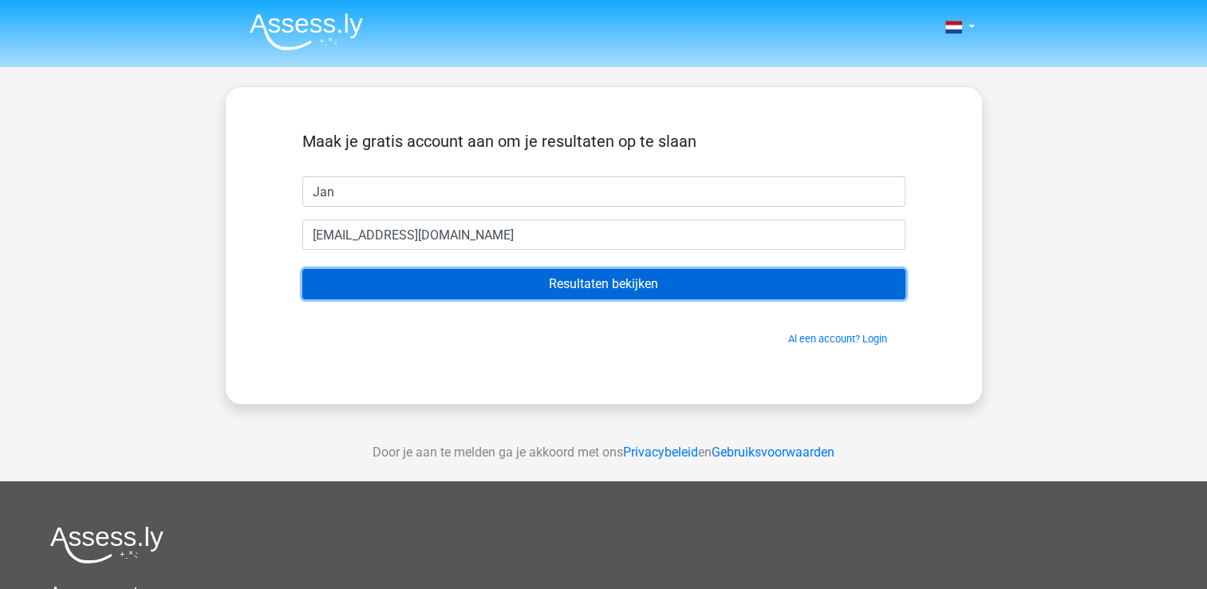
click at [510, 273] on input "Resultaten bekijken" at bounding box center [603, 284] width 603 height 30
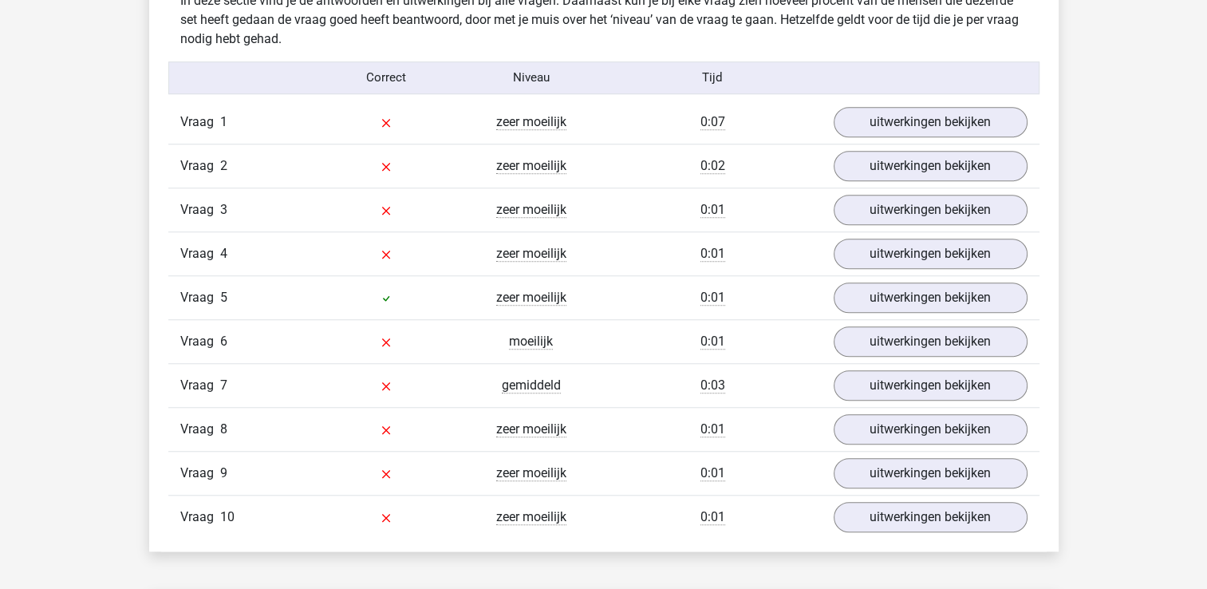
scroll to position [1117, 0]
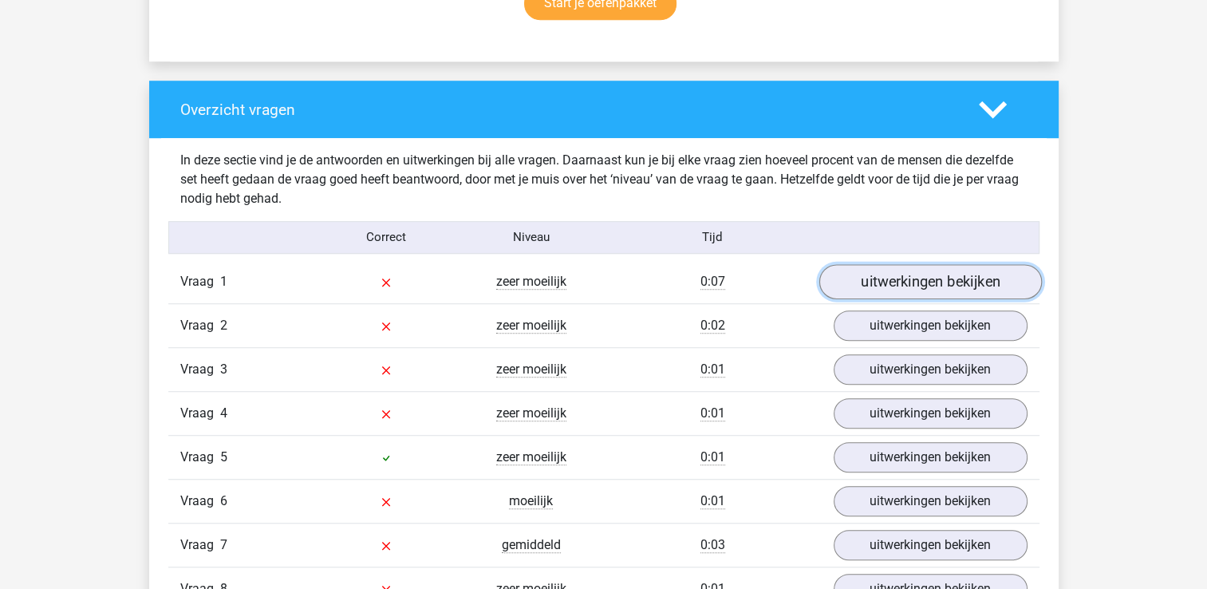
click at [906, 277] on link "uitwerkingen bekijken" at bounding box center [929, 281] width 223 height 35
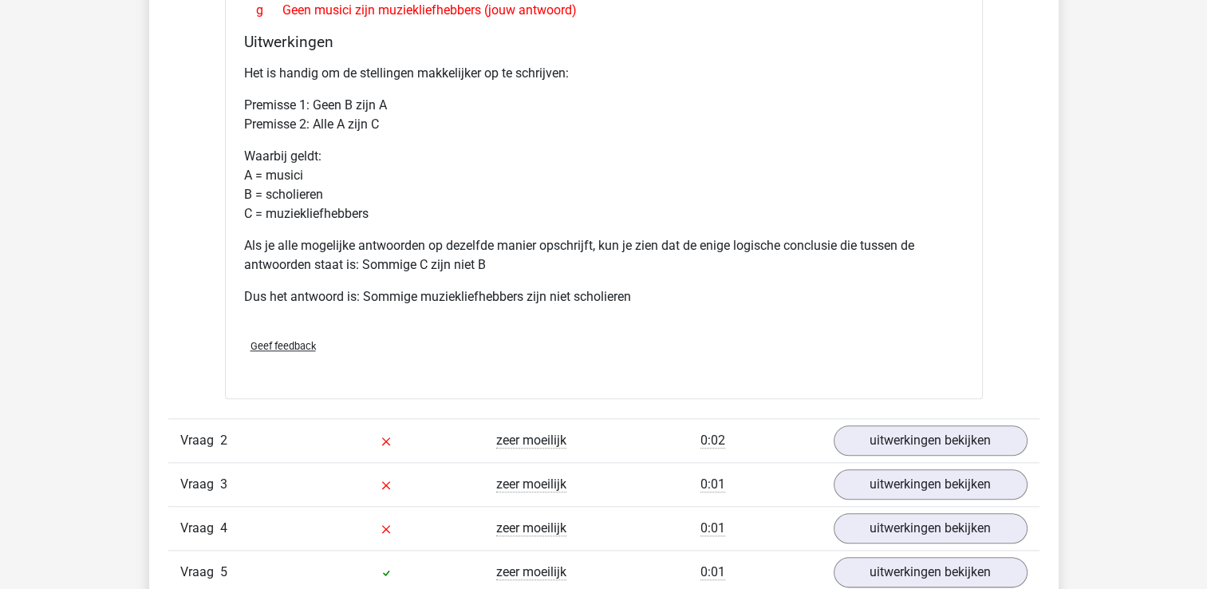
scroll to position [1755, 0]
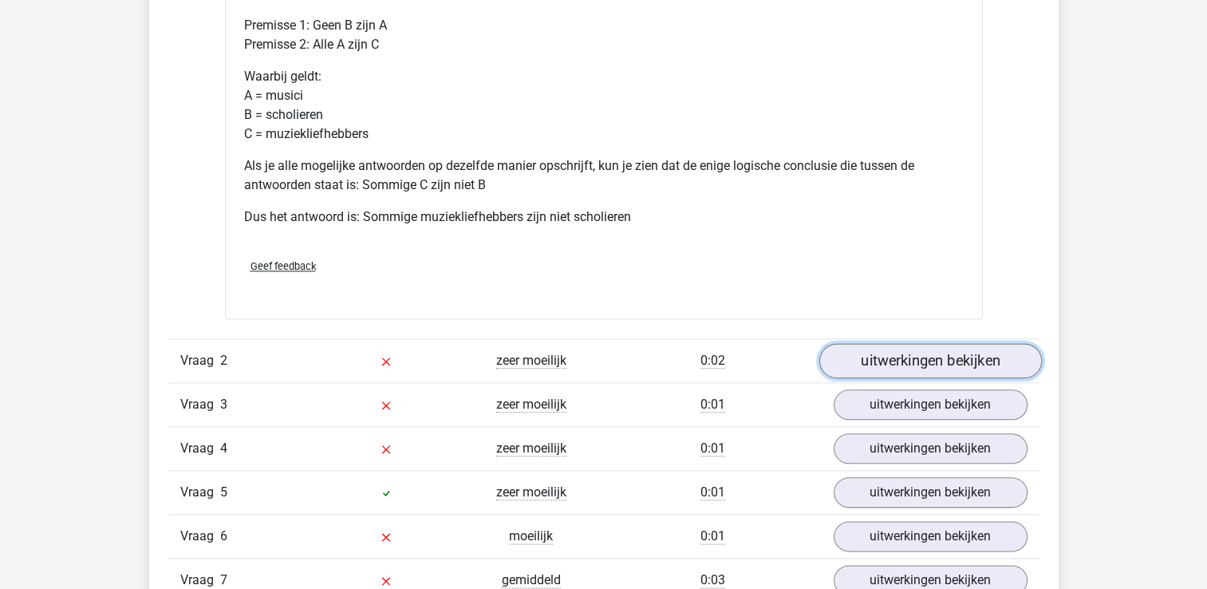
click at [863, 361] on link "uitwerkingen bekijken" at bounding box center [929, 360] width 223 height 35
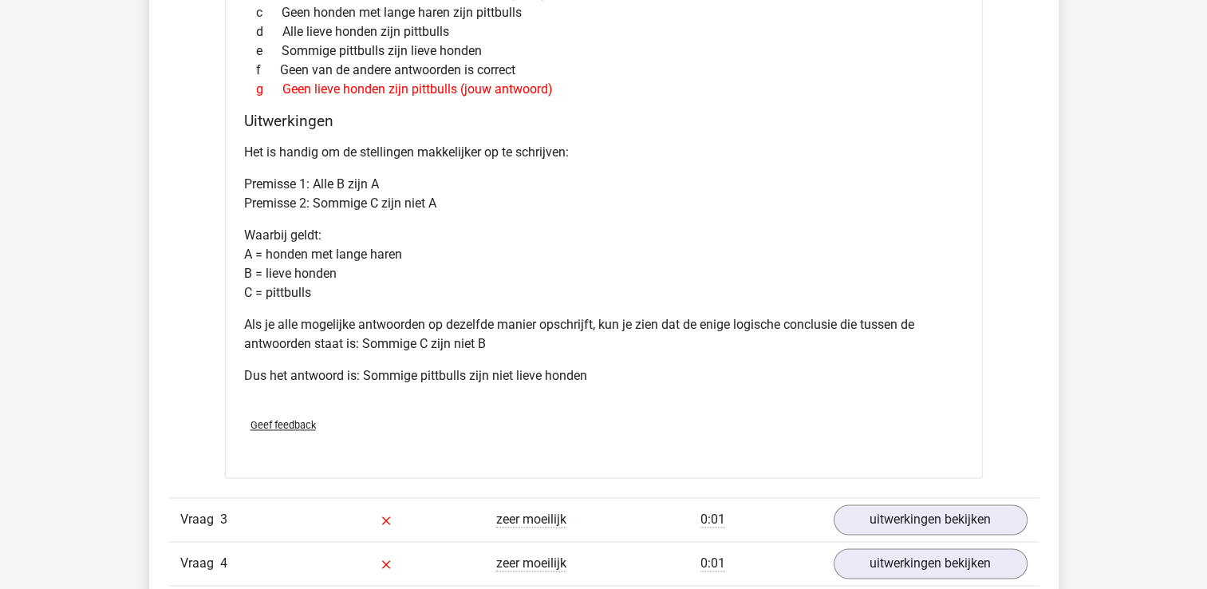
scroll to position [2393, 0]
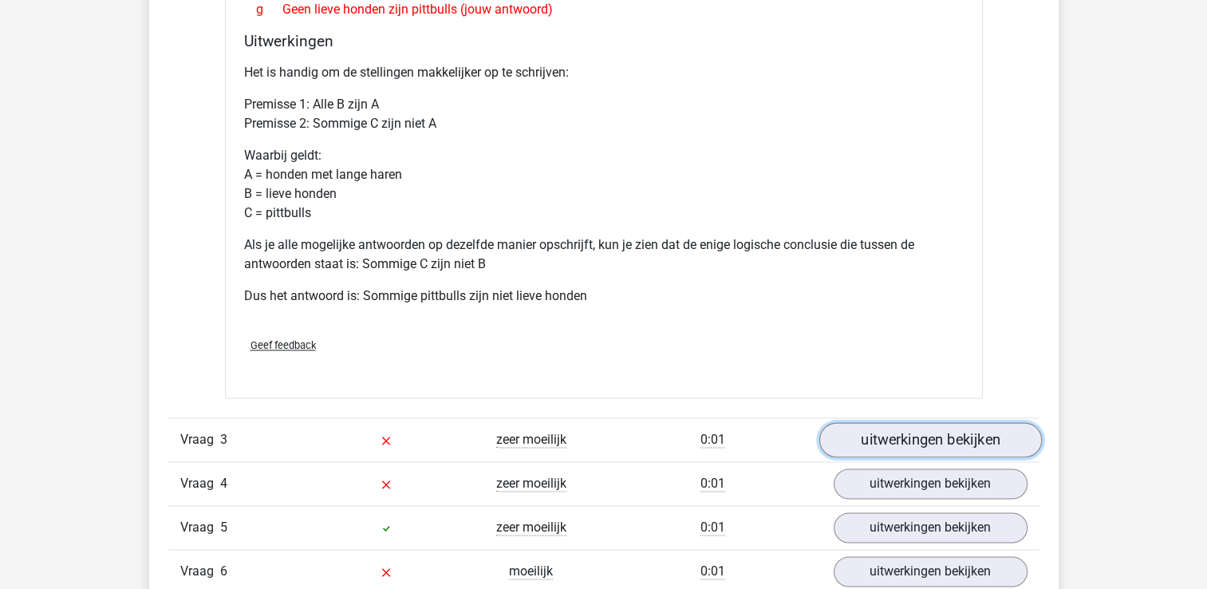
click at [858, 444] on link "uitwerkingen bekijken" at bounding box center [929, 440] width 223 height 35
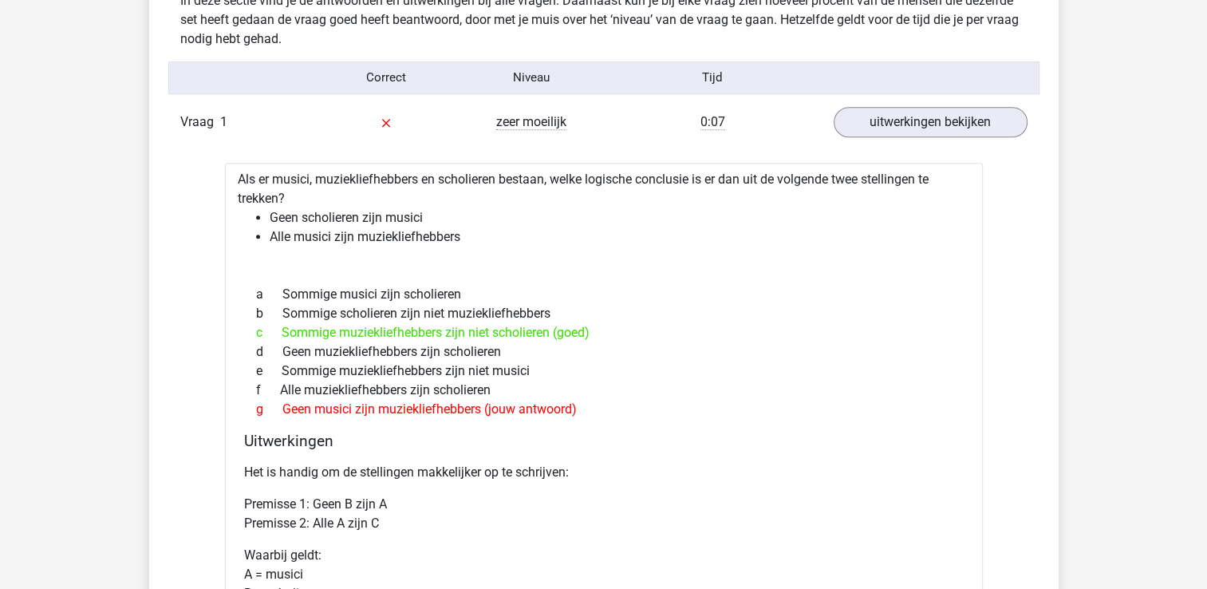
scroll to position [1117, 0]
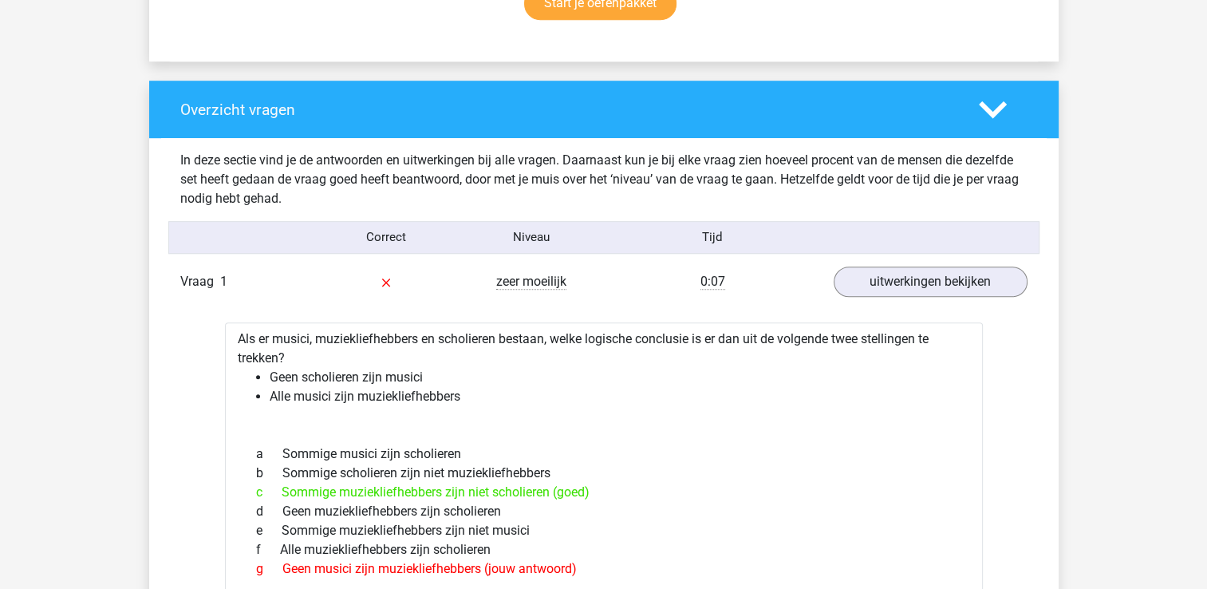
click at [987, 110] on polygon at bounding box center [993, 110] width 28 height 18
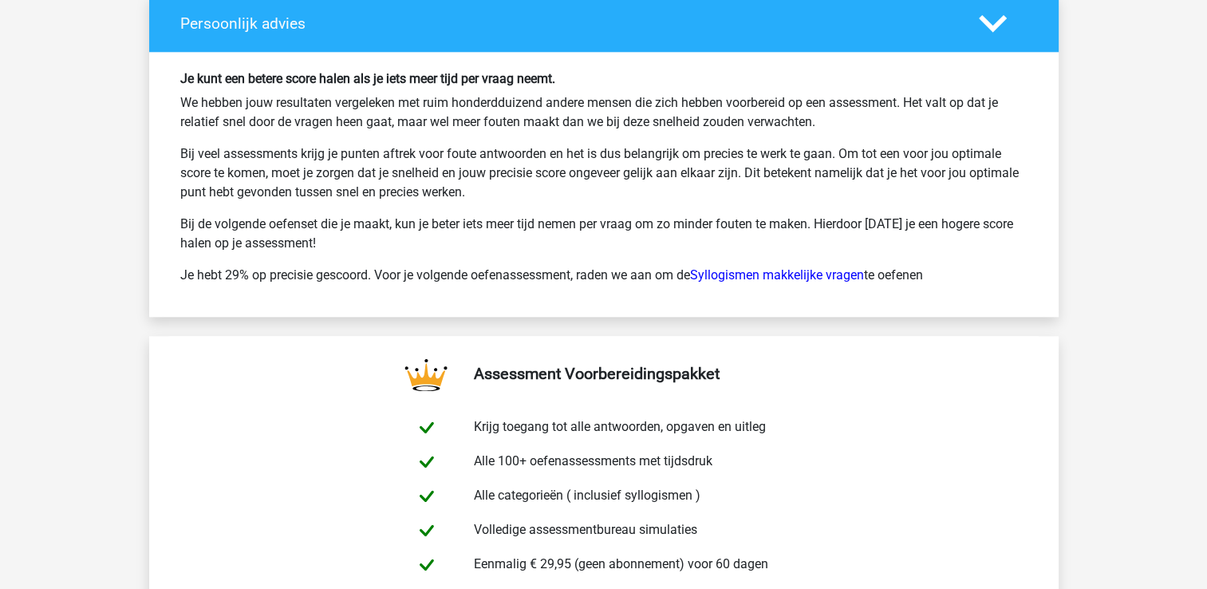
scroll to position [1994, 0]
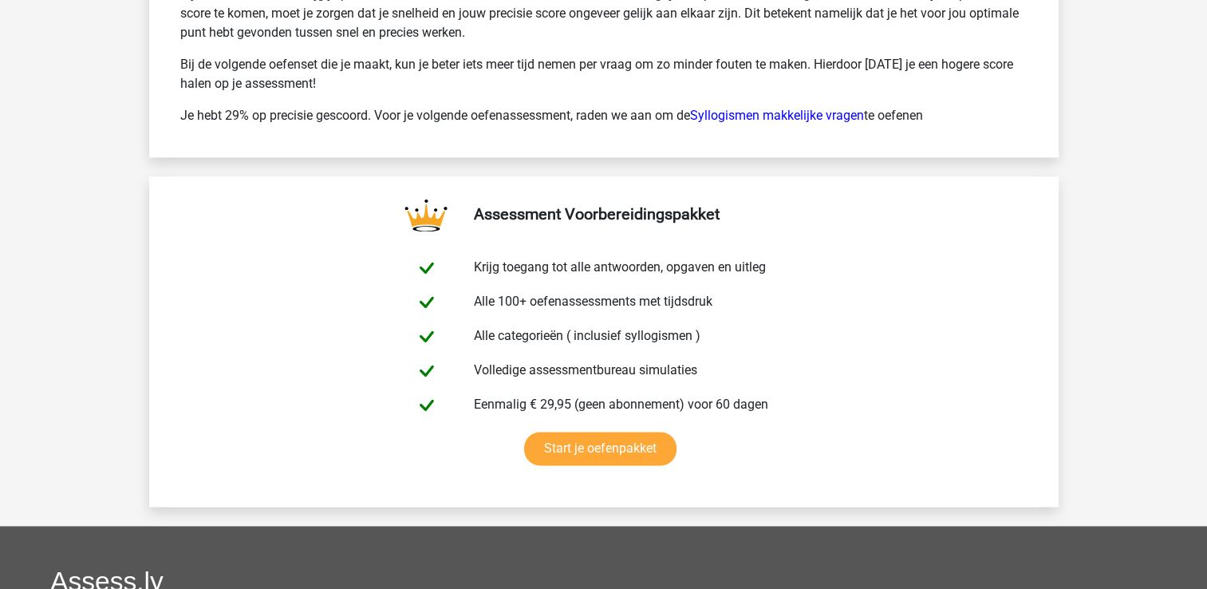
drag, startPoint x: 1202, startPoint y: 451, endPoint x: 1218, endPoint y: 408, distance: 45.9
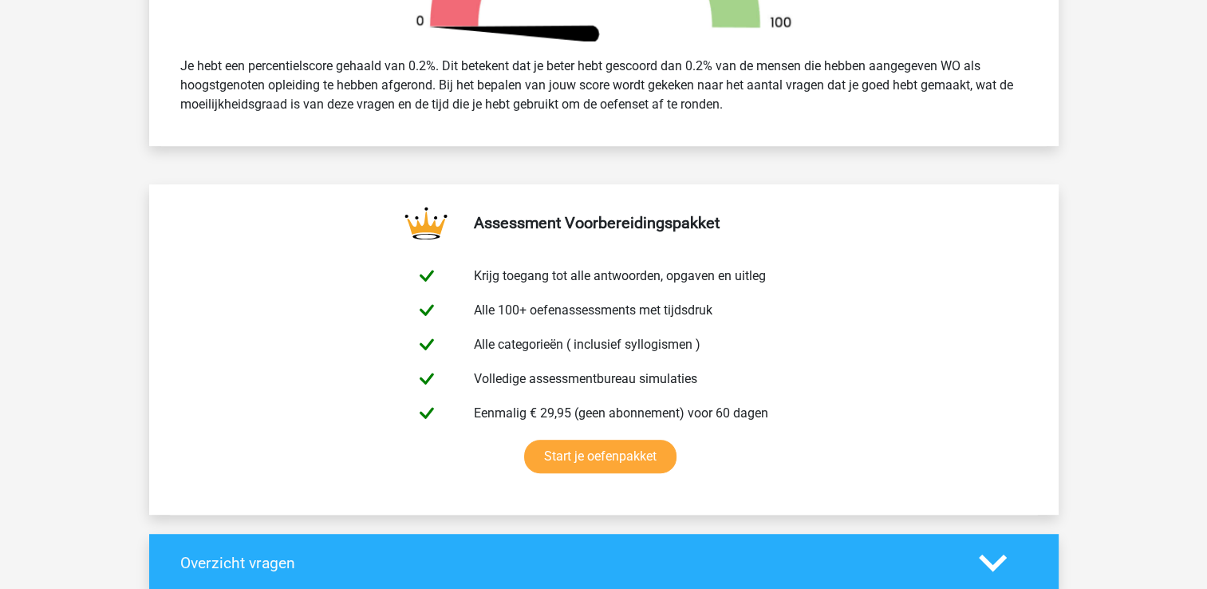
scroll to position [0, 0]
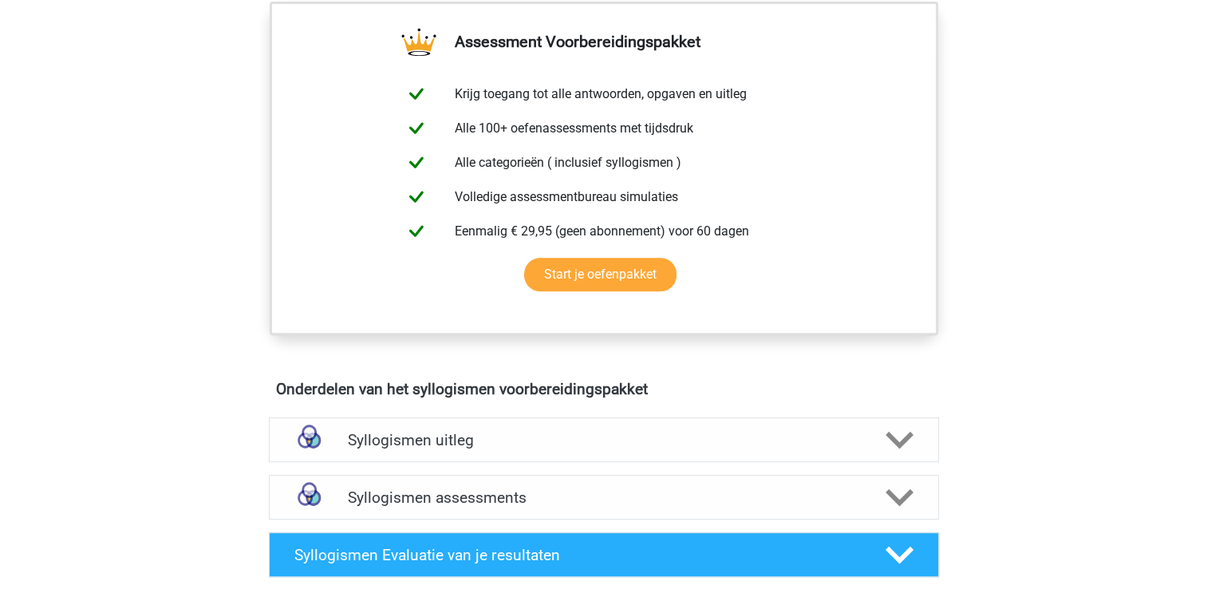
scroll to position [638, 0]
